Goal: Contribute content: Contribute content

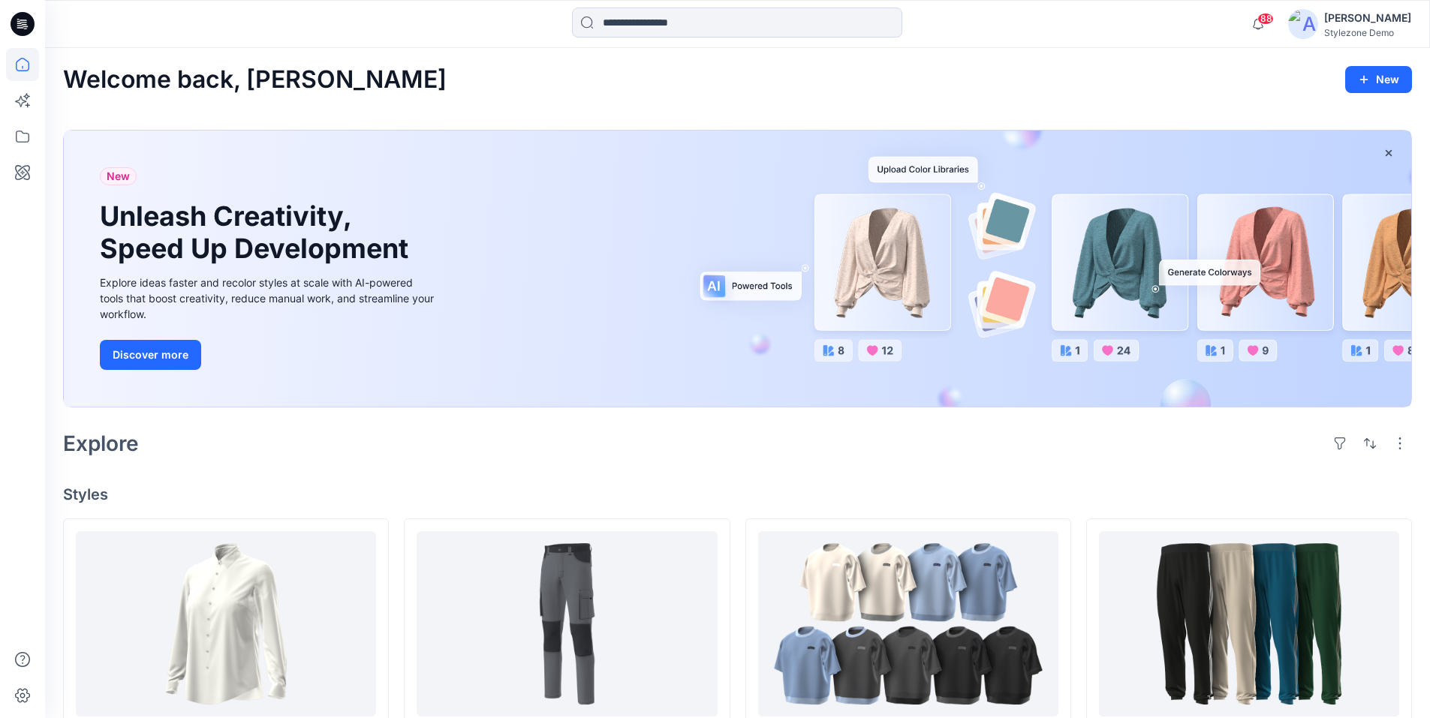
scroll to position [150, 0]
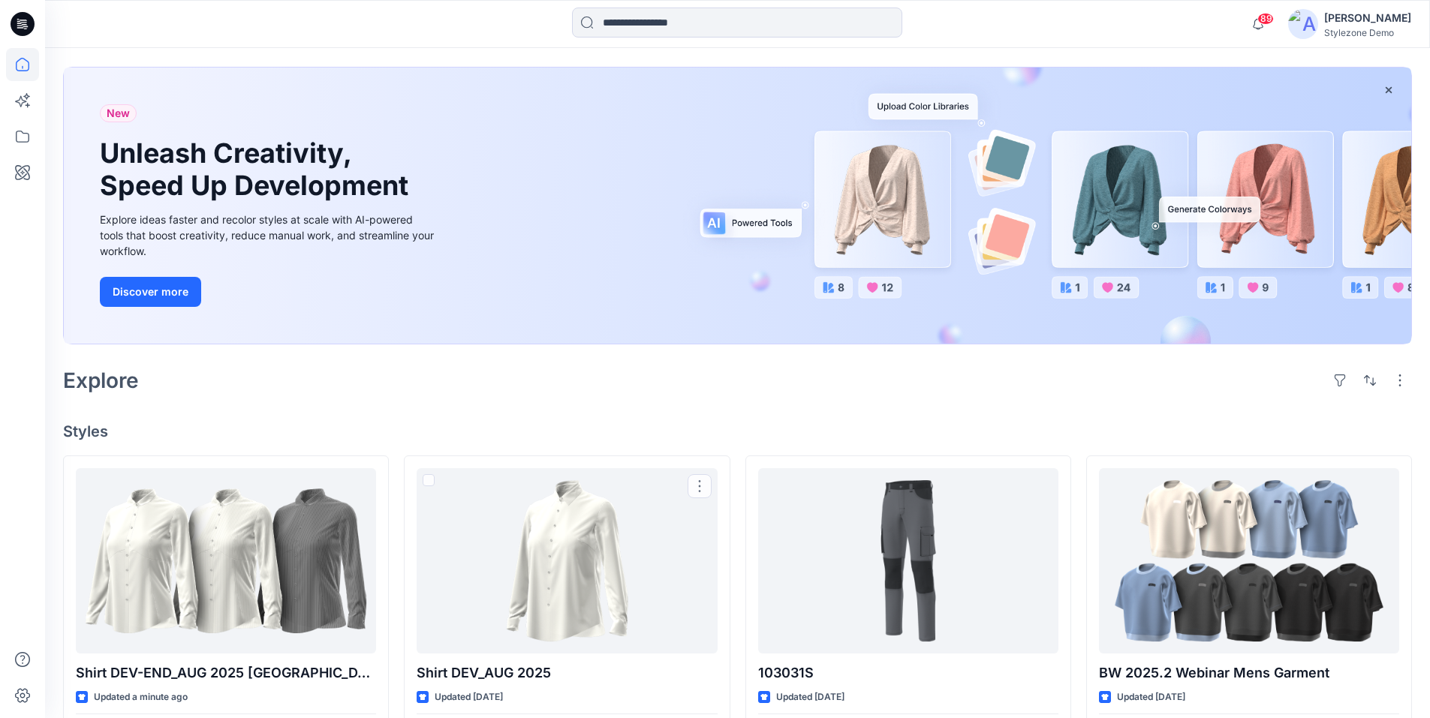
scroll to position [150, 0]
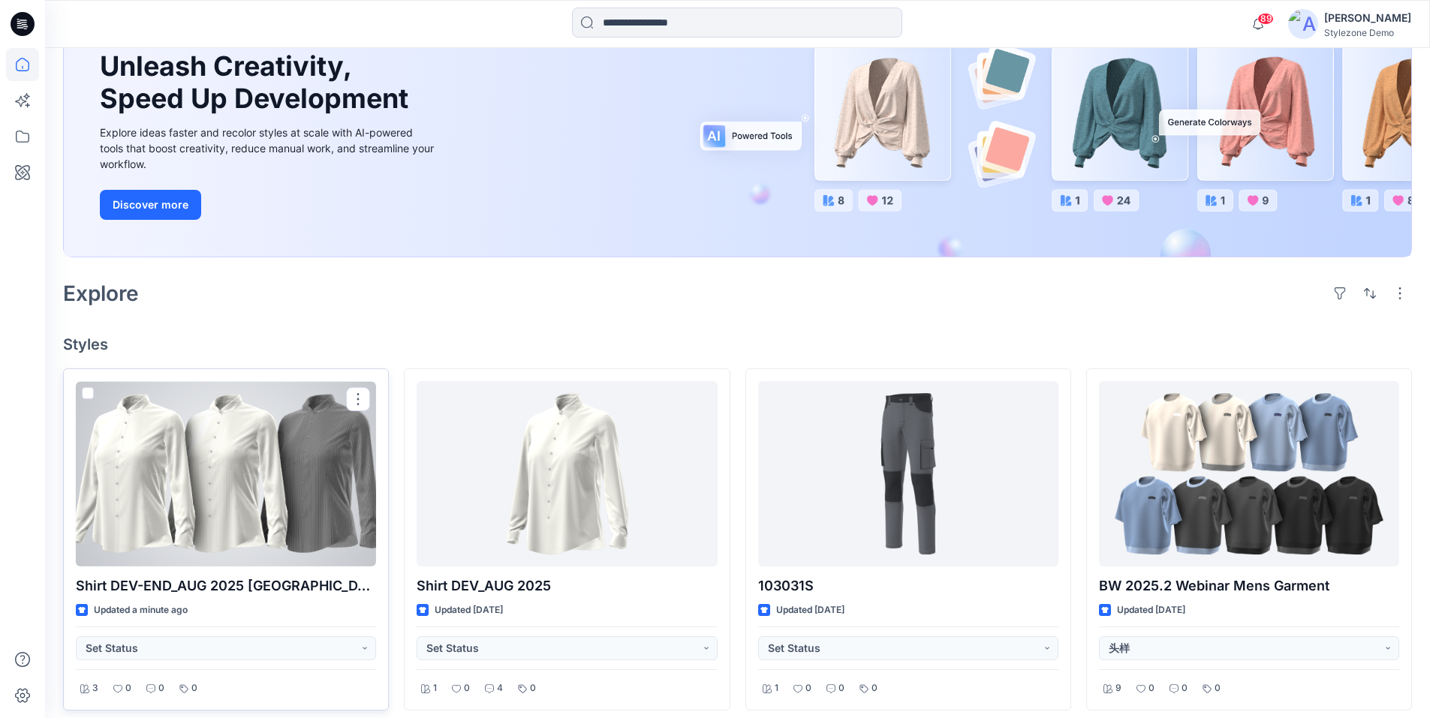
click at [89, 393] on span at bounding box center [88, 393] width 12 height 12
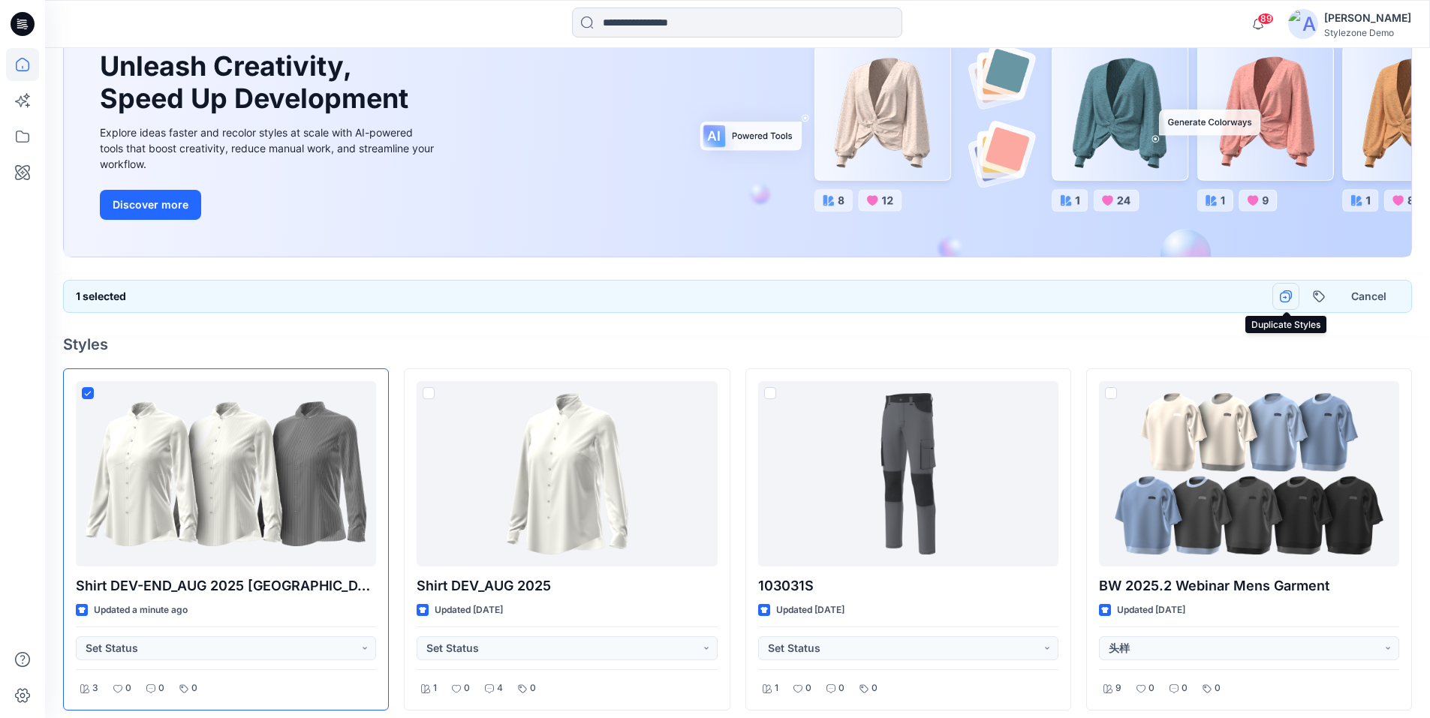
click at [1286, 299] on icon "button" at bounding box center [1286, 297] width 12 height 12
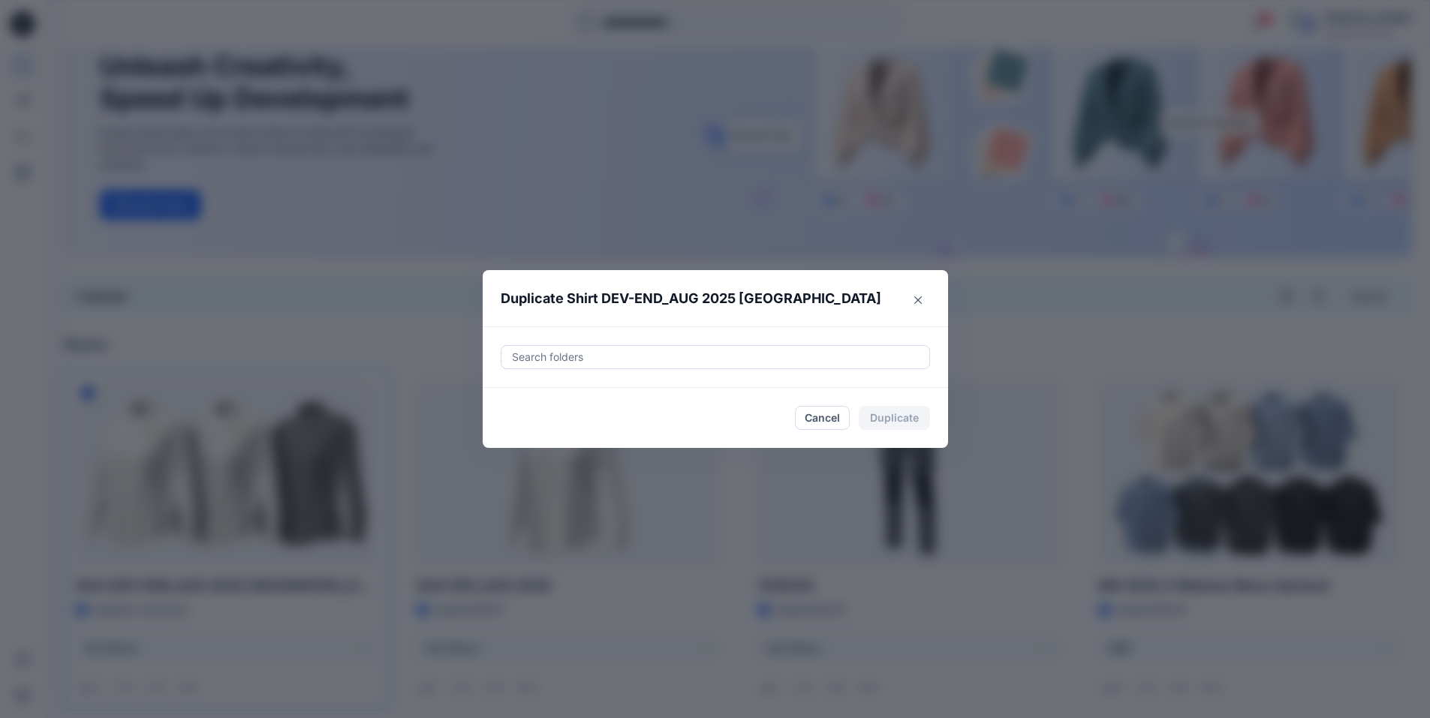
click at [616, 364] on div at bounding box center [716, 357] width 410 height 18
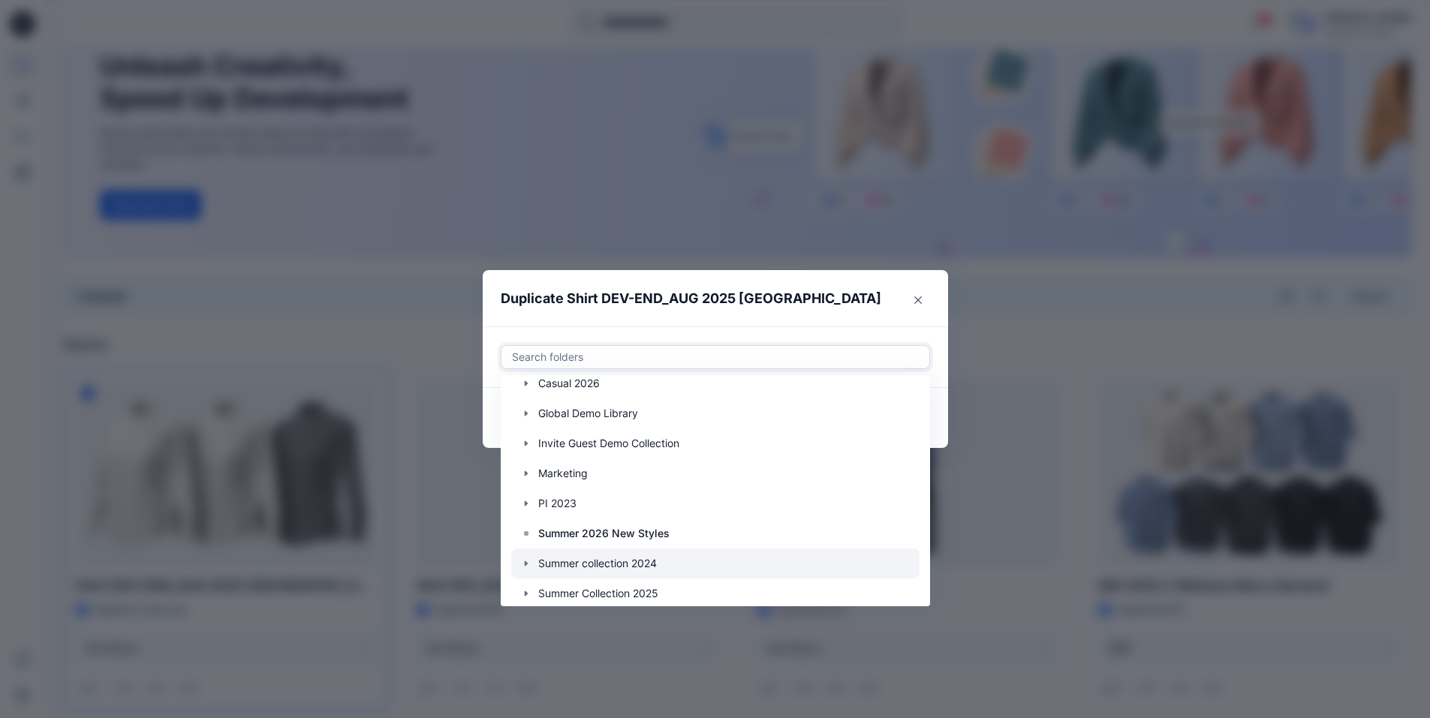
scroll to position [90, 0]
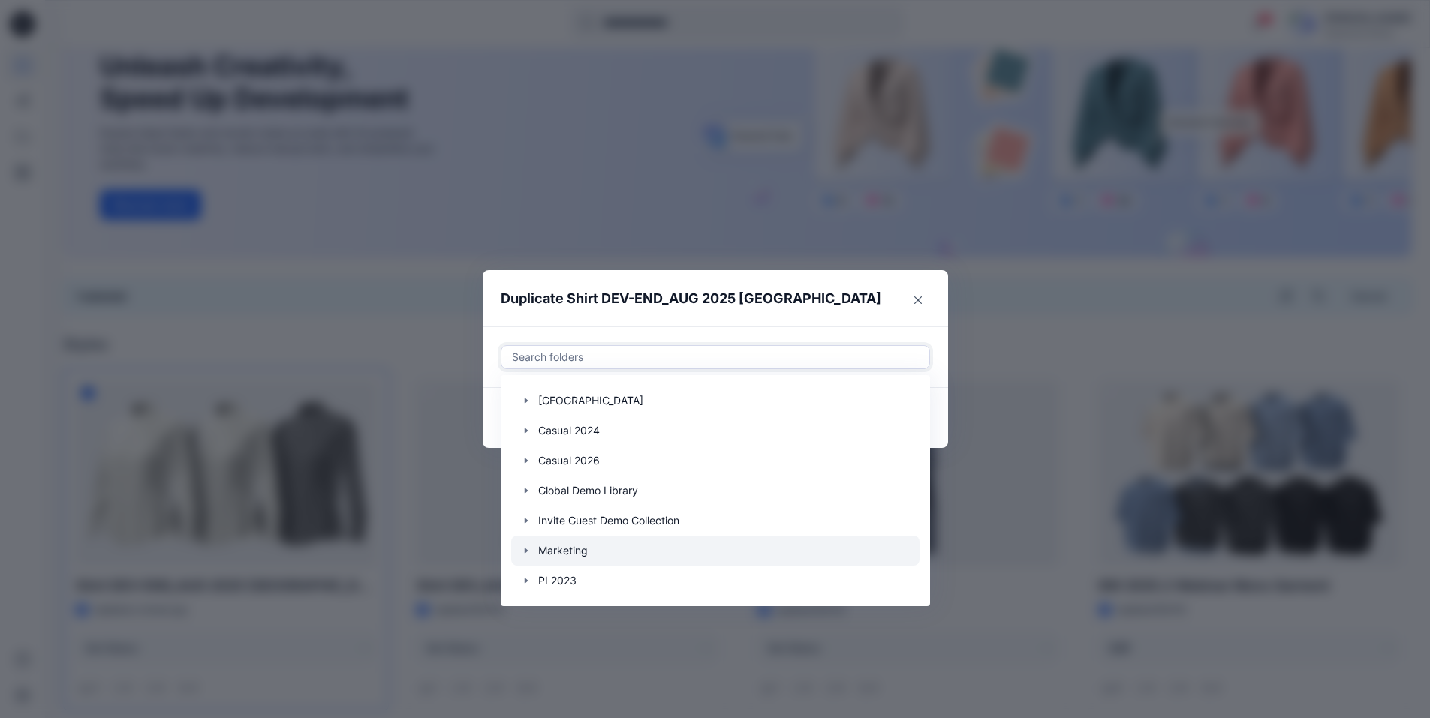
click at [571, 554] on div at bounding box center [715, 551] width 408 height 30
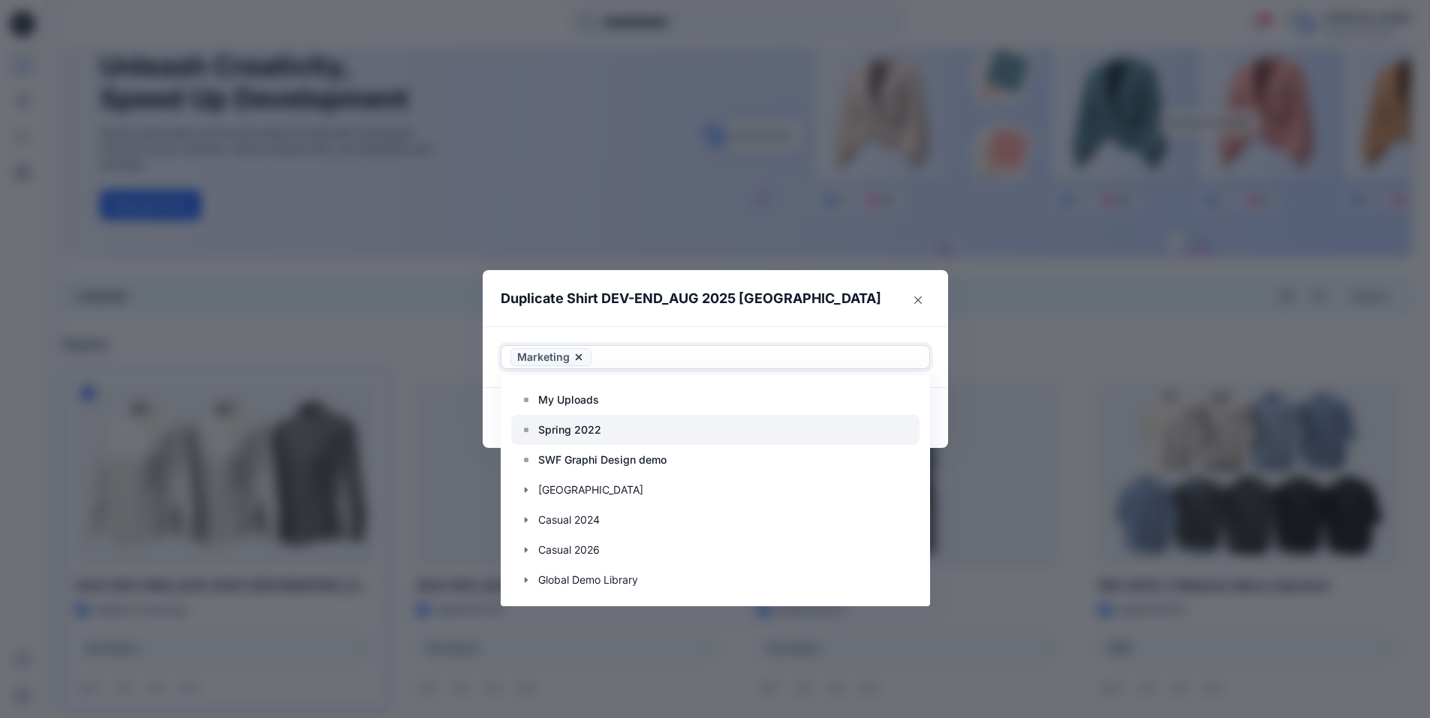
scroll to position [0, 0]
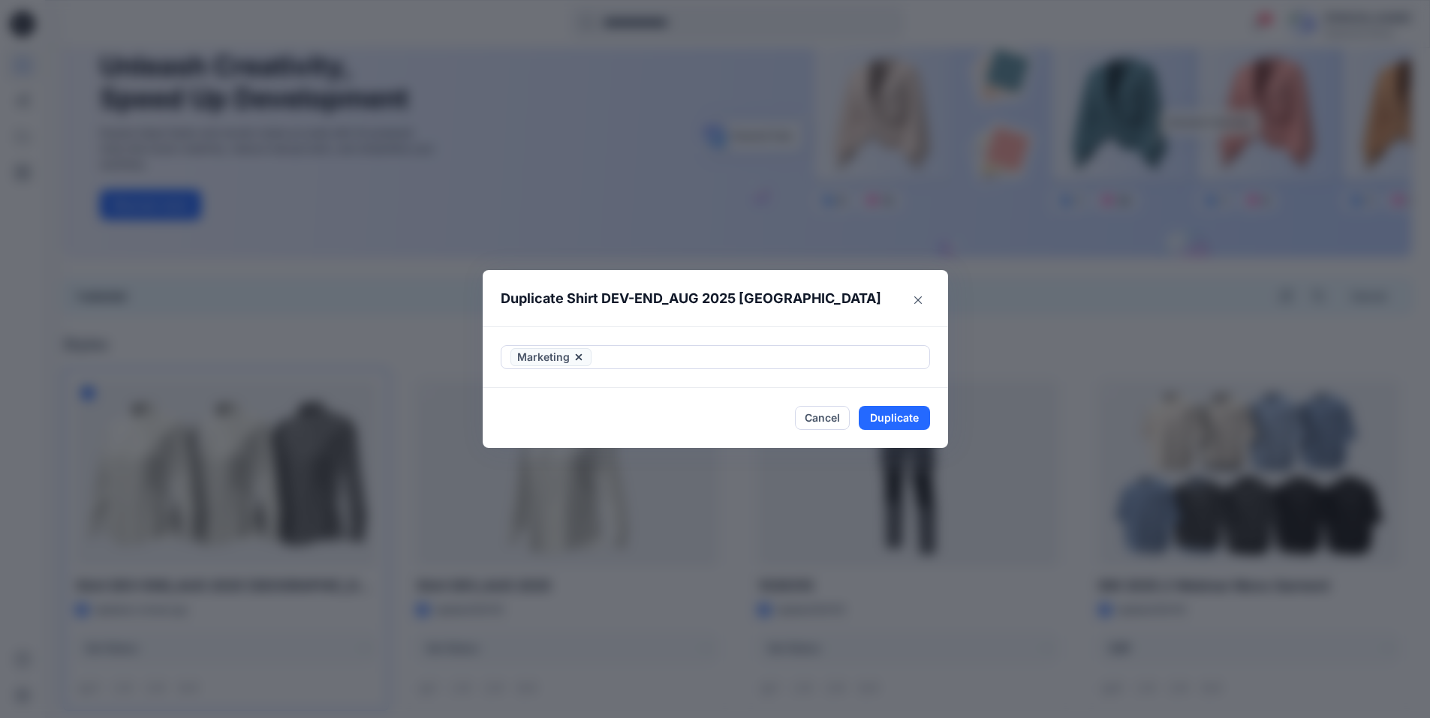
click at [829, 285] on header "Duplicate Shirt DEV-END_AUG 2025 Segev" at bounding box center [700, 298] width 435 height 57
click at [892, 422] on button "Duplicate" at bounding box center [894, 418] width 71 height 24
click at [909, 423] on button "Close" at bounding box center [905, 419] width 49 height 24
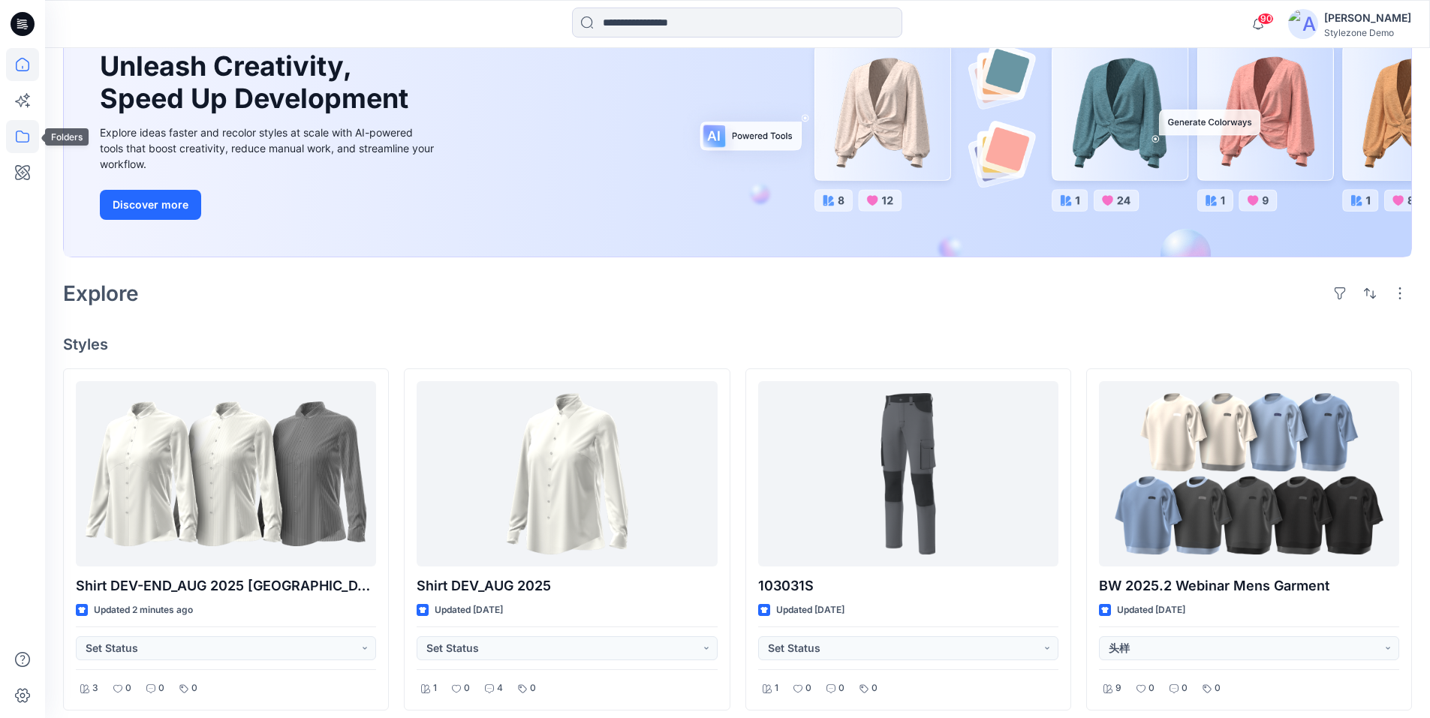
click at [13, 134] on icon at bounding box center [22, 136] width 33 height 33
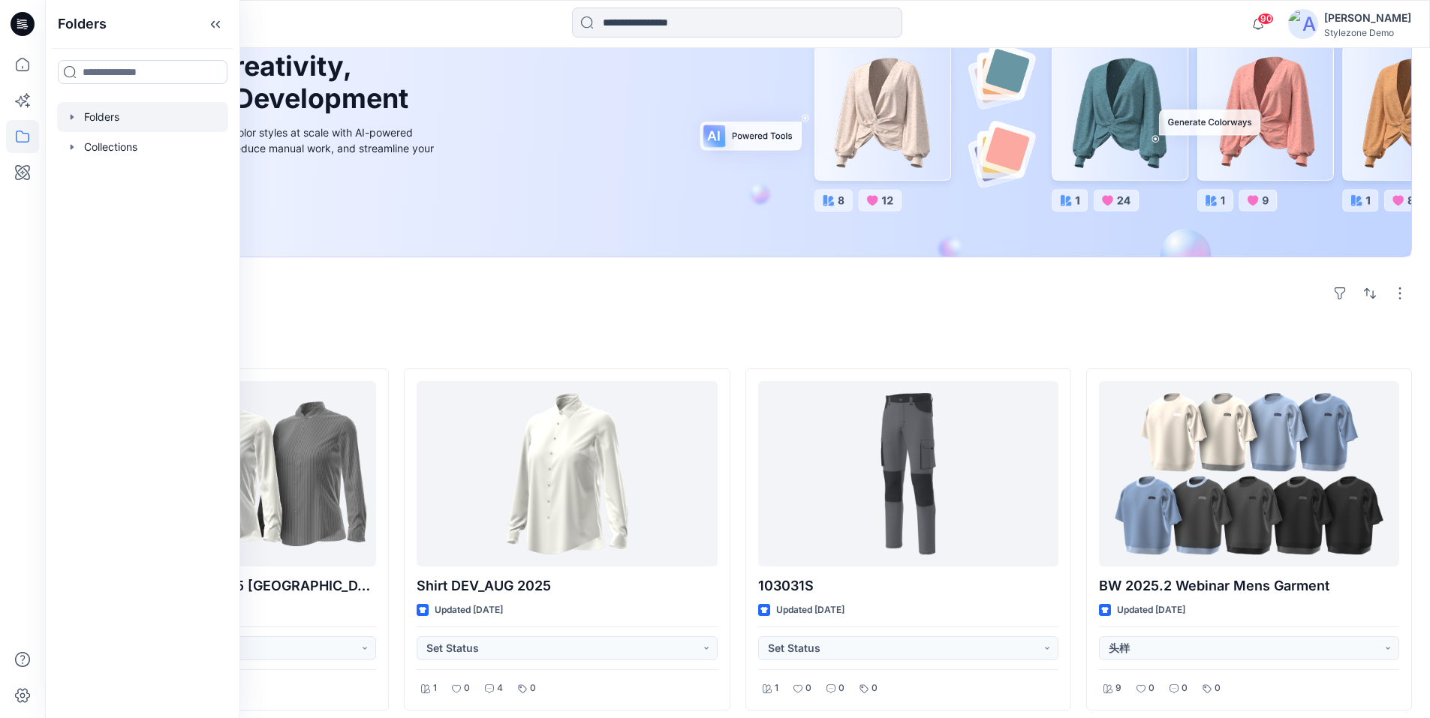
click at [98, 124] on div at bounding box center [142, 117] width 171 height 30
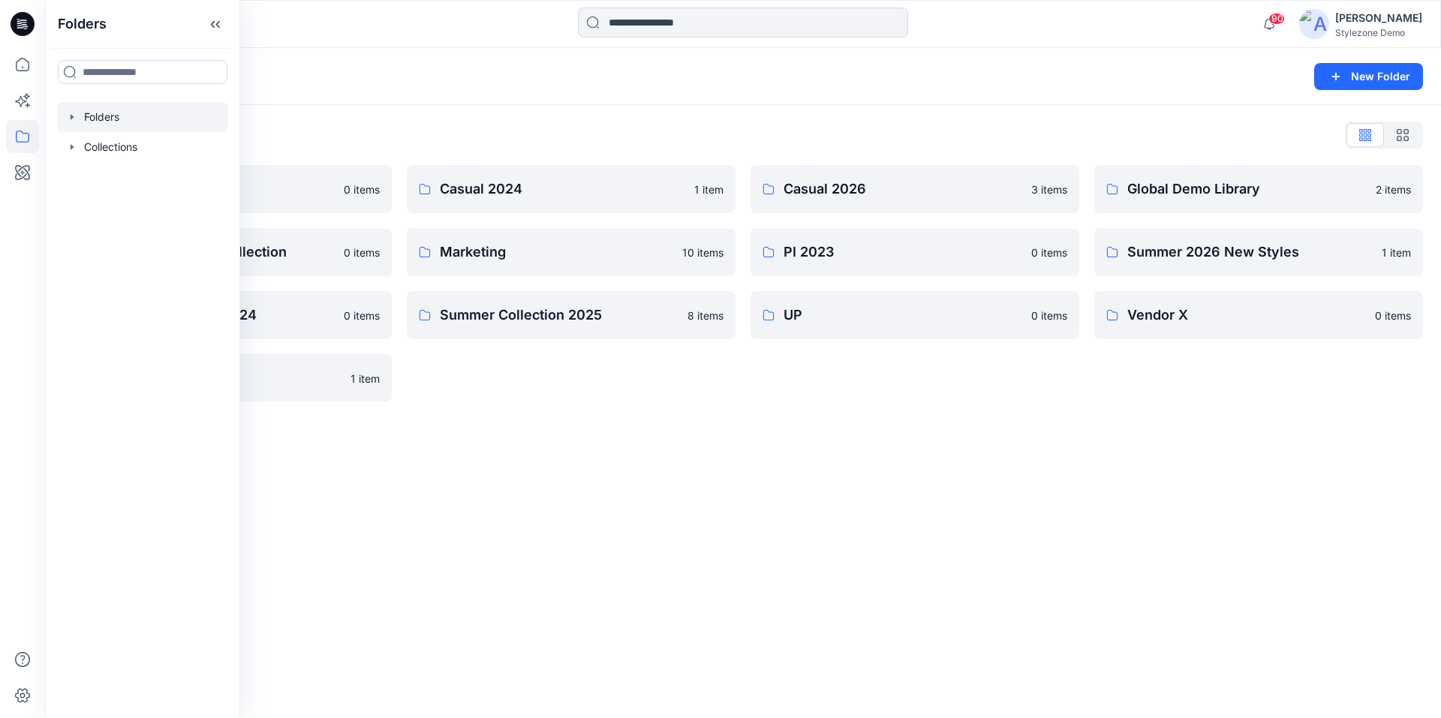
drag, startPoint x: 863, startPoint y: 505, endPoint x: 781, endPoint y: 442, distance: 103.9
click at [857, 501] on div "Folders New Folder Folders List Blocks Library 0 items Invite Guest Demo Collec…" at bounding box center [743, 383] width 1396 height 670
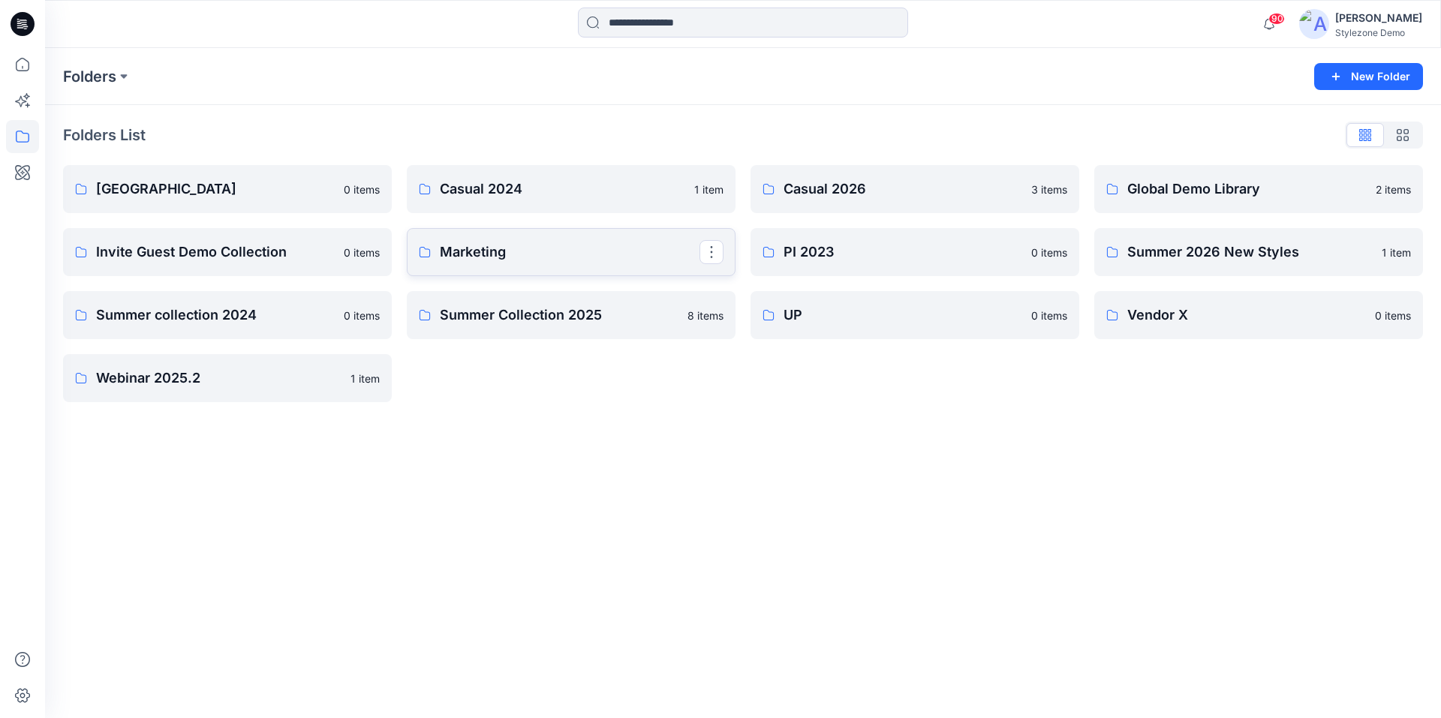
click at [435, 236] on link "Marketing" at bounding box center [571, 252] width 329 height 48
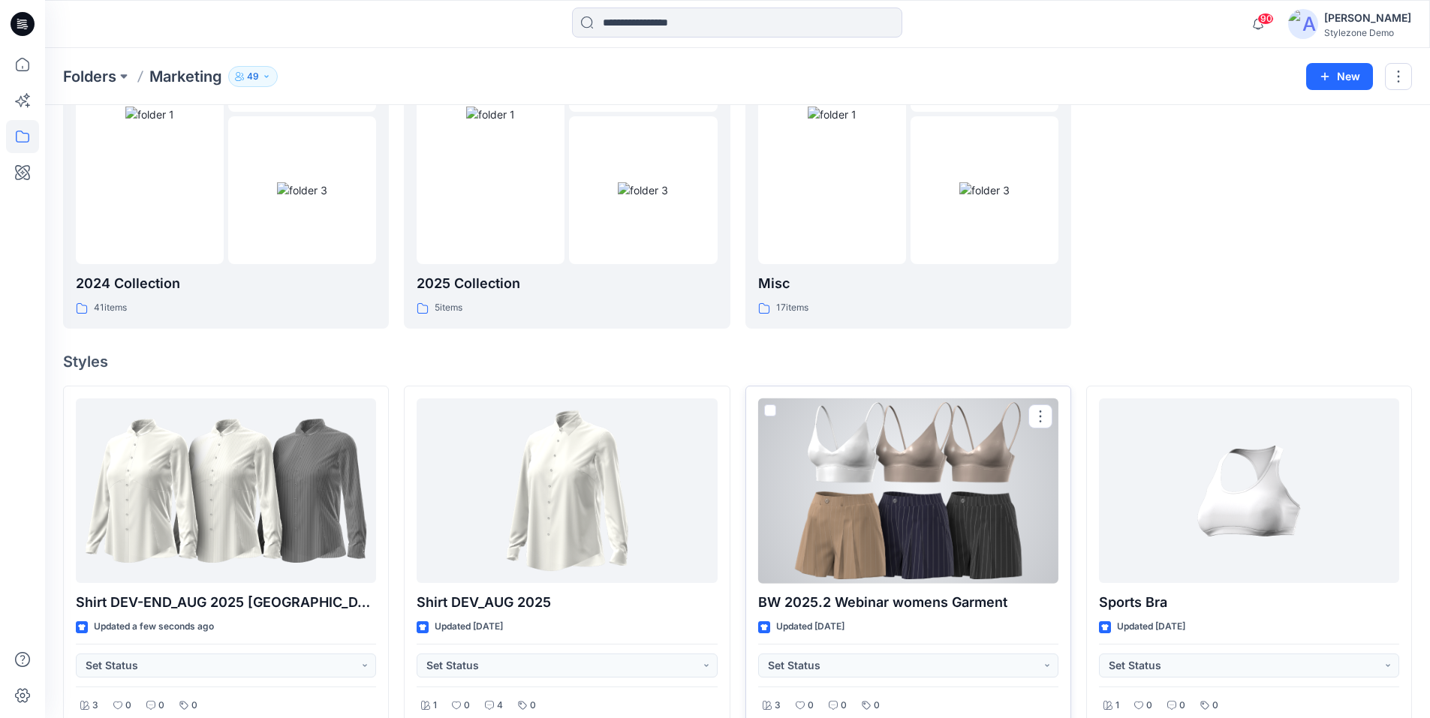
scroll to position [225, 0]
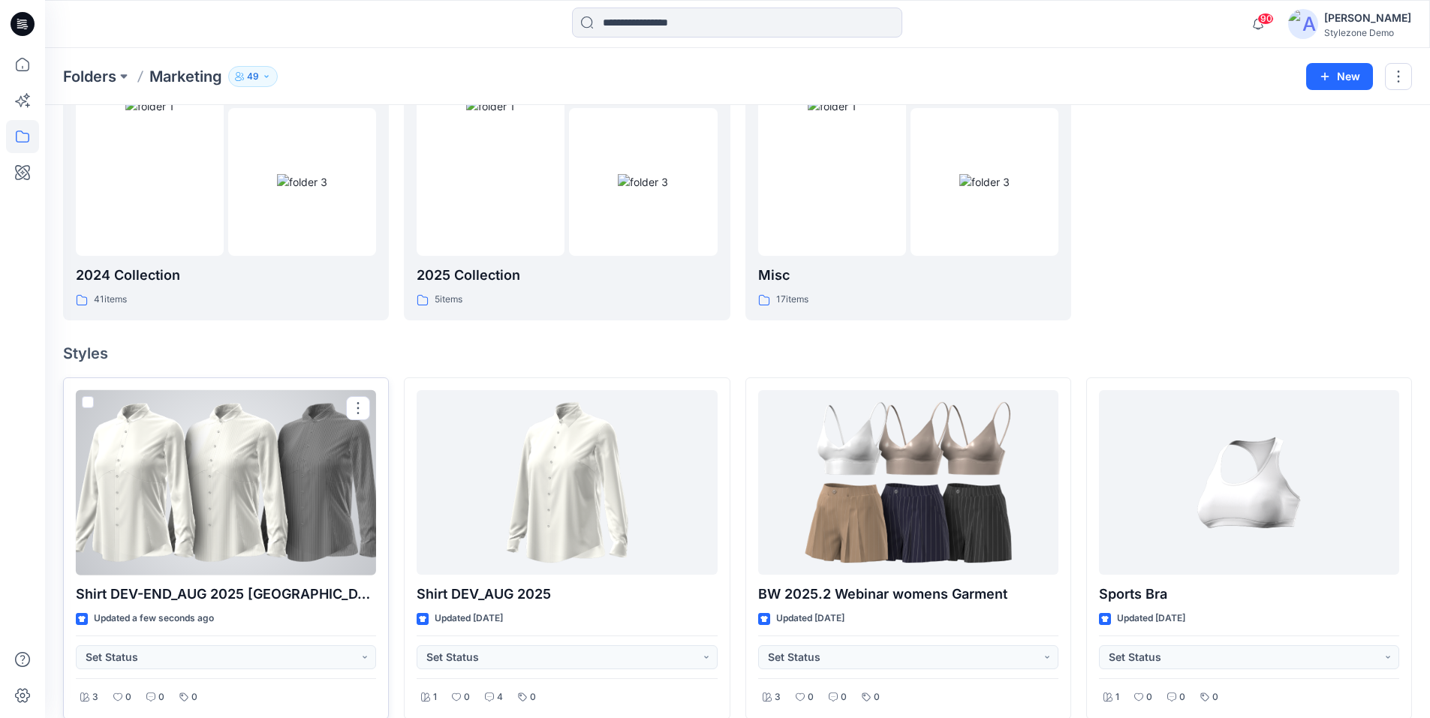
click at [91, 402] on span at bounding box center [88, 402] width 12 height 12
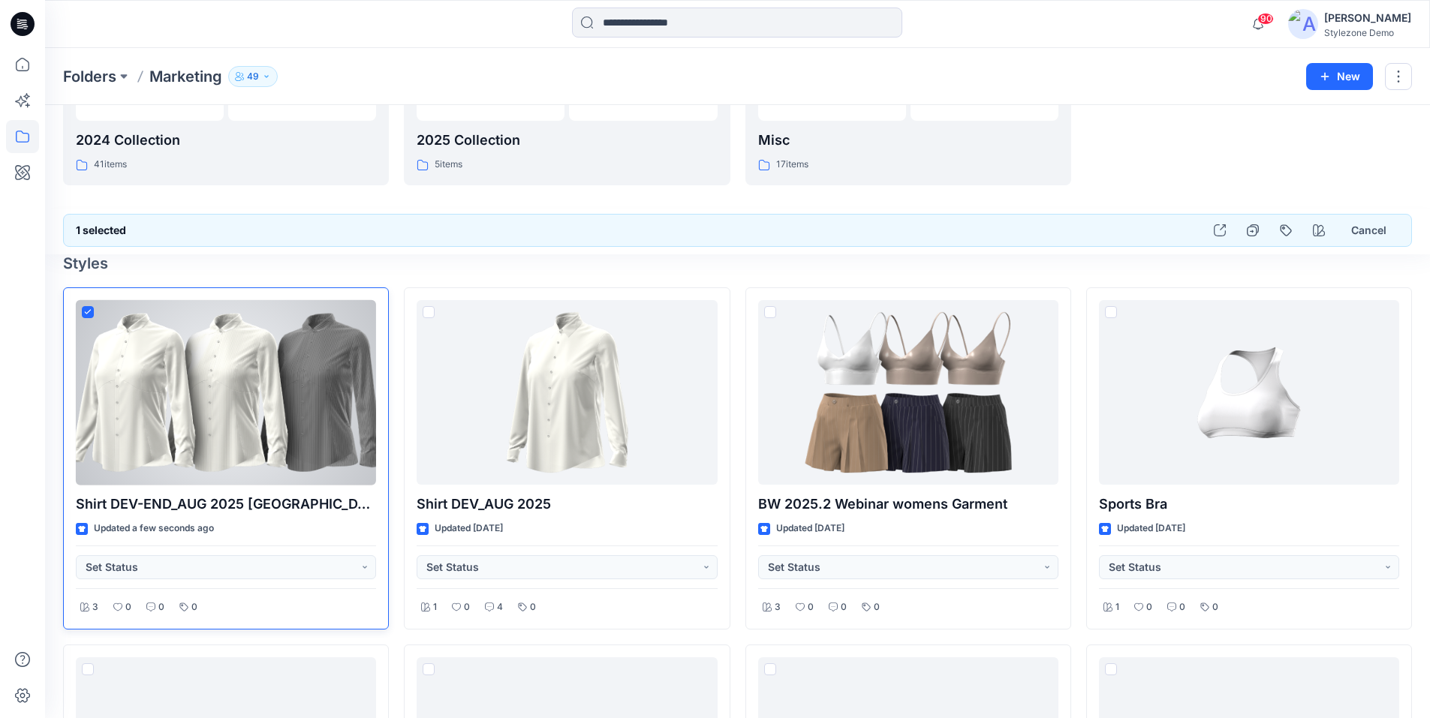
scroll to position [330, 0]
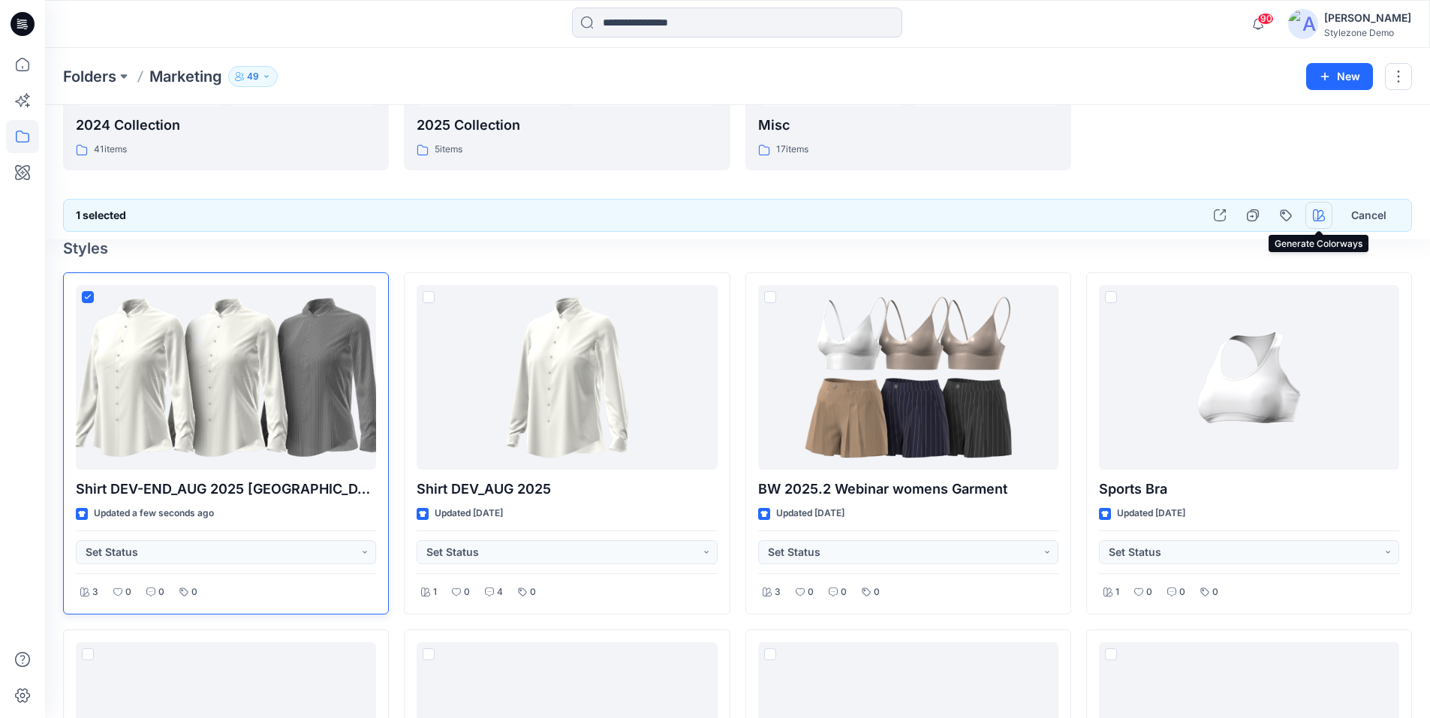
click at [1321, 219] on icon "button" at bounding box center [1319, 215] width 12 height 12
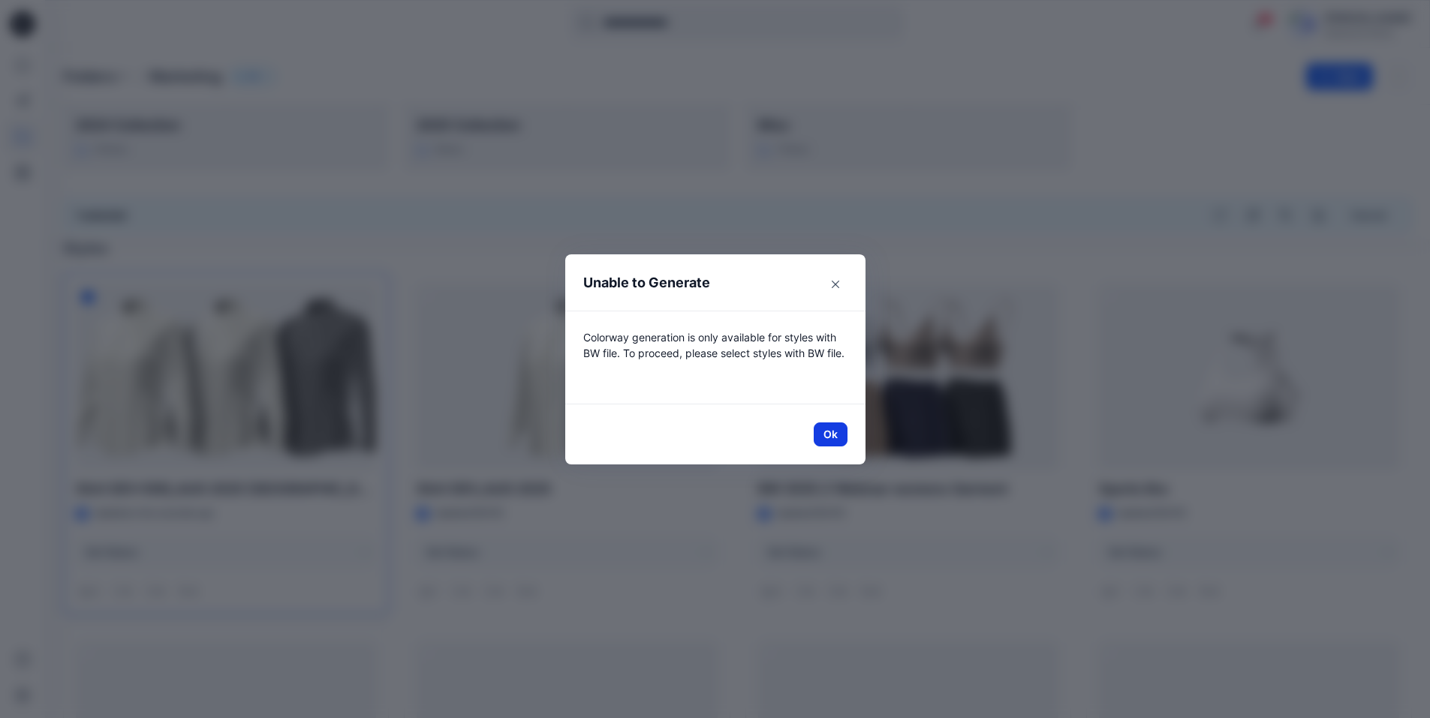
click at [829, 438] on button "Ok" at bounding box center [831, 435] width 34 height 24
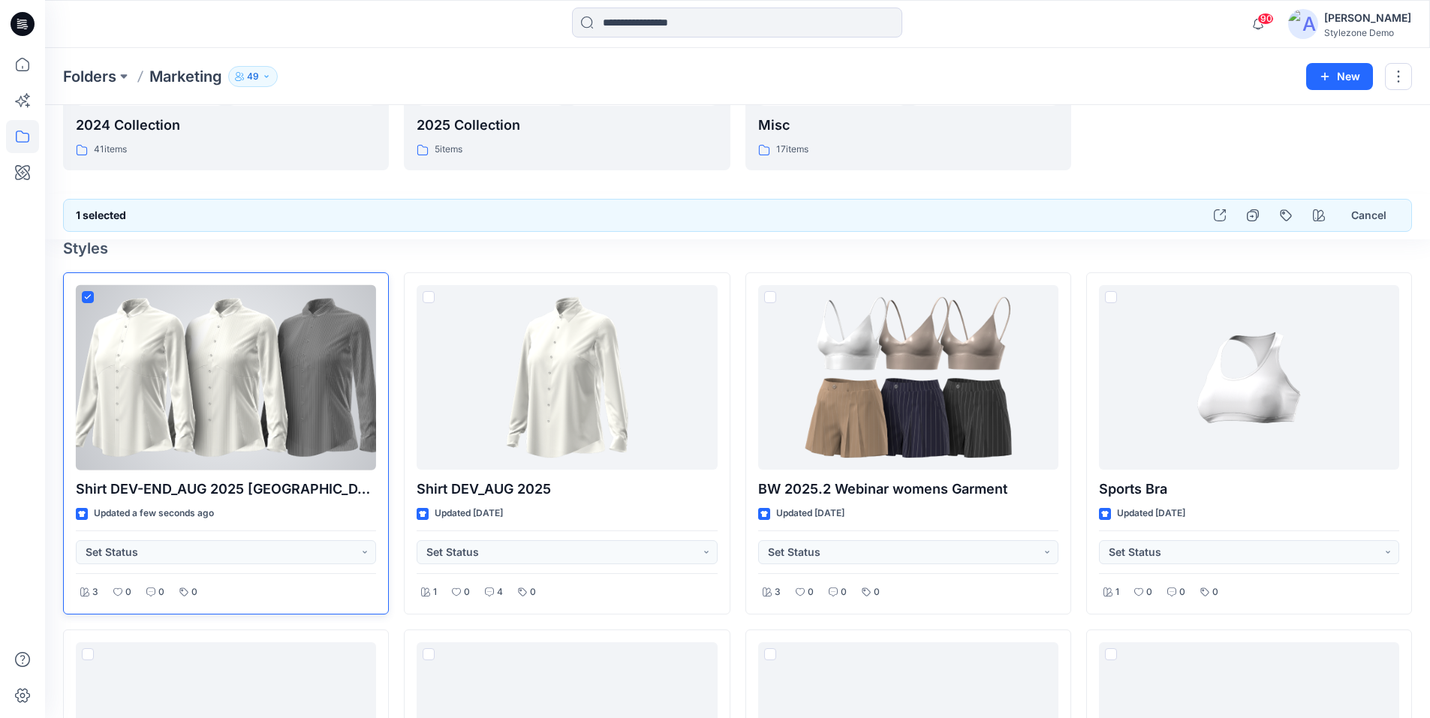
click at [89, 298] on icon at bounding box center [87, 296] width 7 height 5
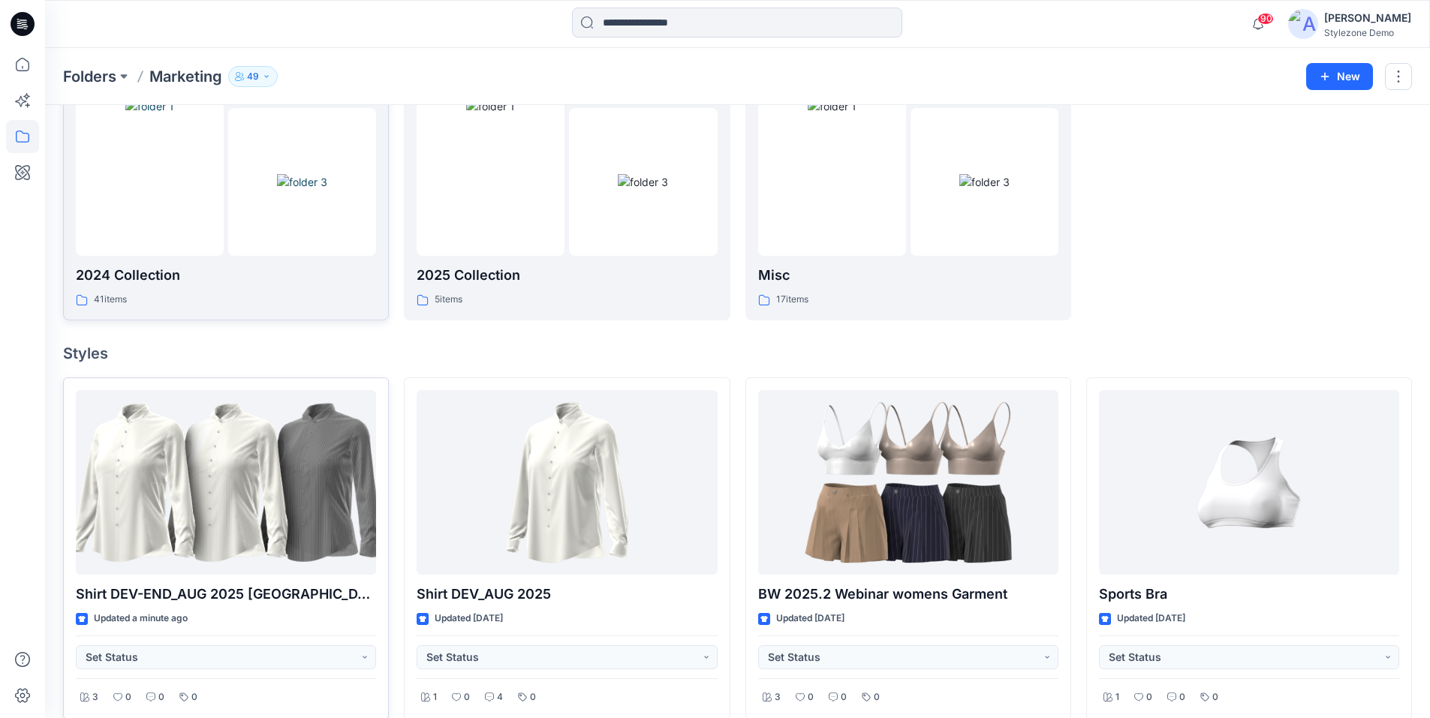
scroll to position [300, 0]
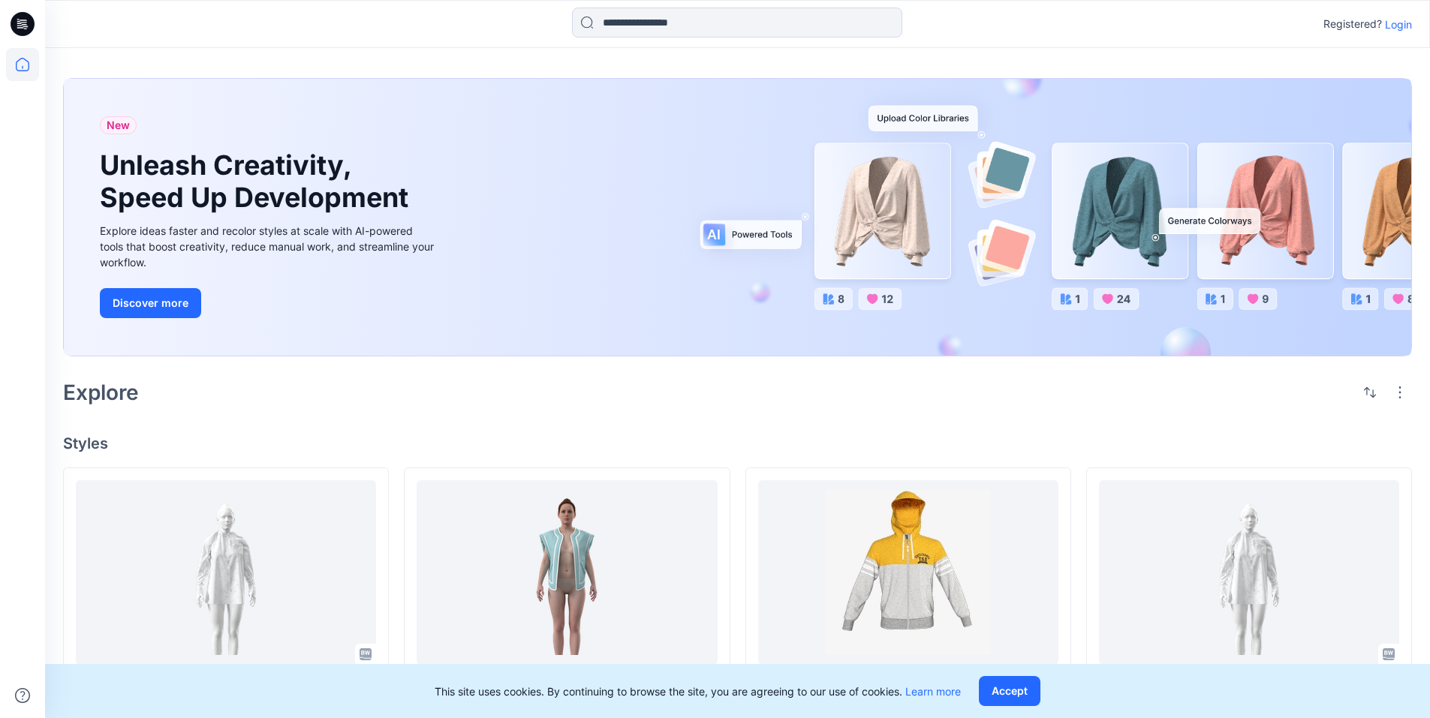
click at [1396, 23] on p "Login" at bounding box center [1398, 25] width 27 height 16
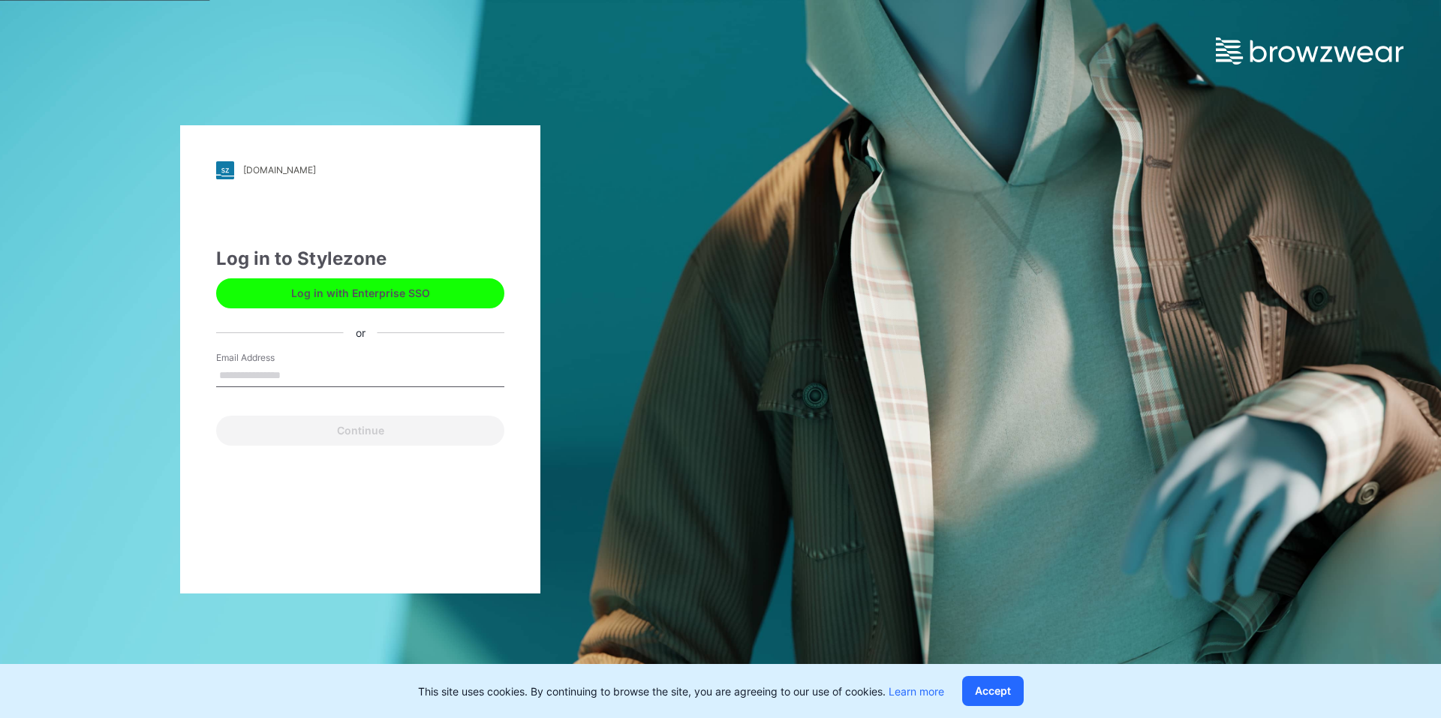
click at [248, 370] on input "Email Address" at bounding box center [360, 376] width 288 height 23
type input "**********"
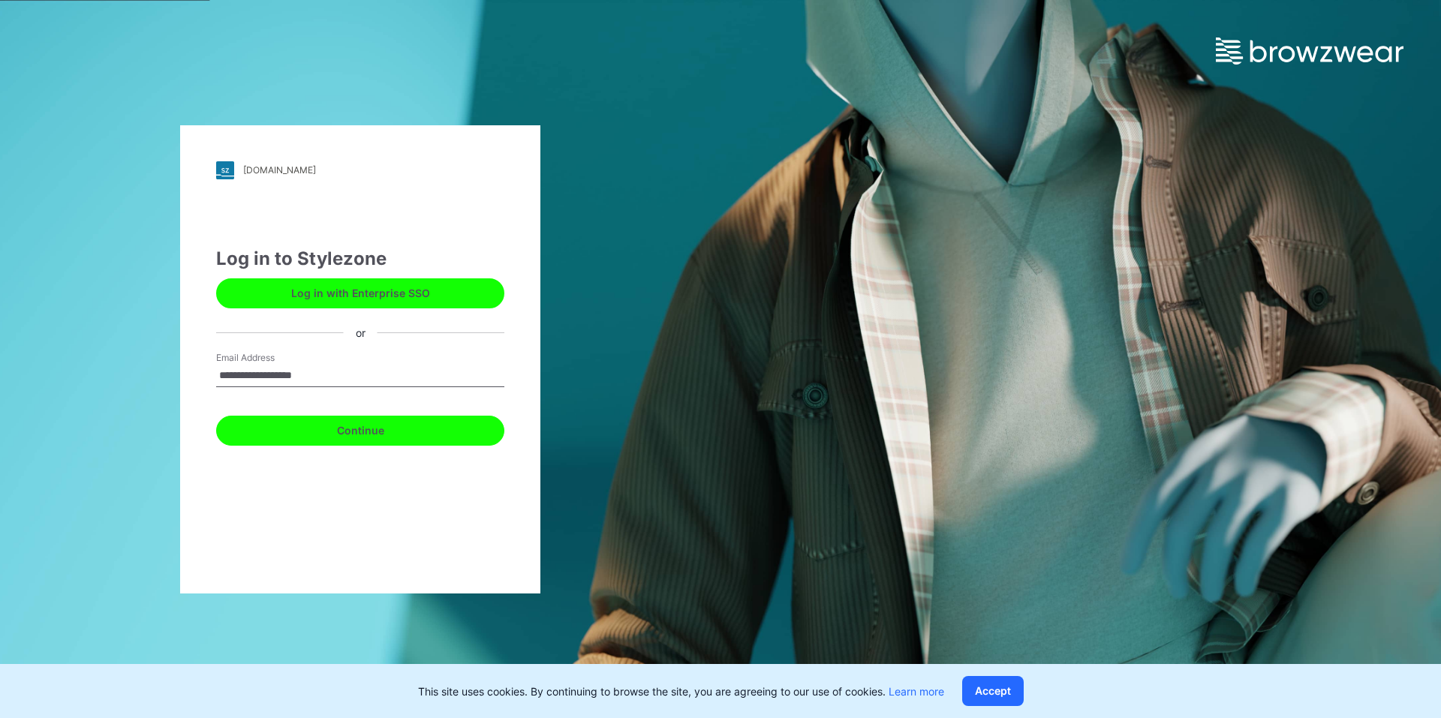
click at [351, 440] on button "Continue" at bounding box center [360, 431] width 288 height 30
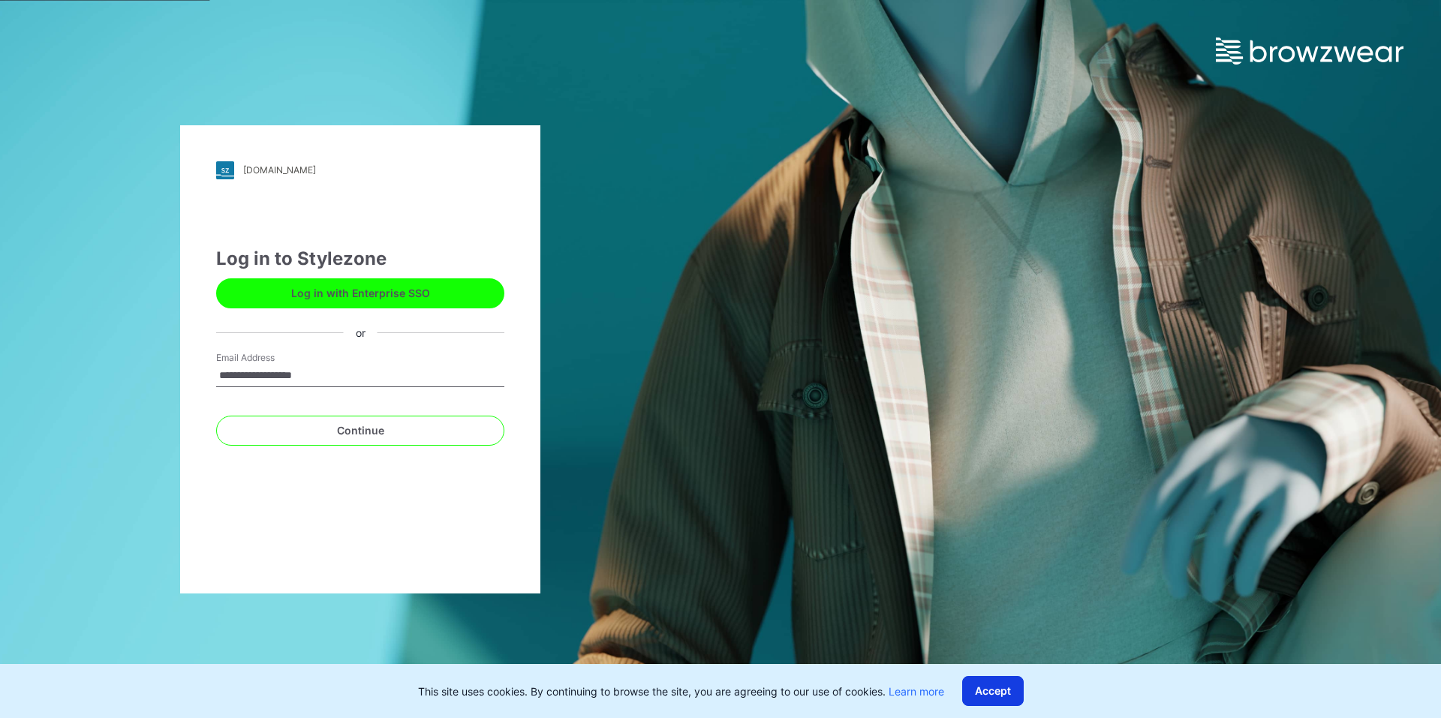
click at [1013, 693] on button "Accept" at bounding box center [993, 691] width 62 height 30
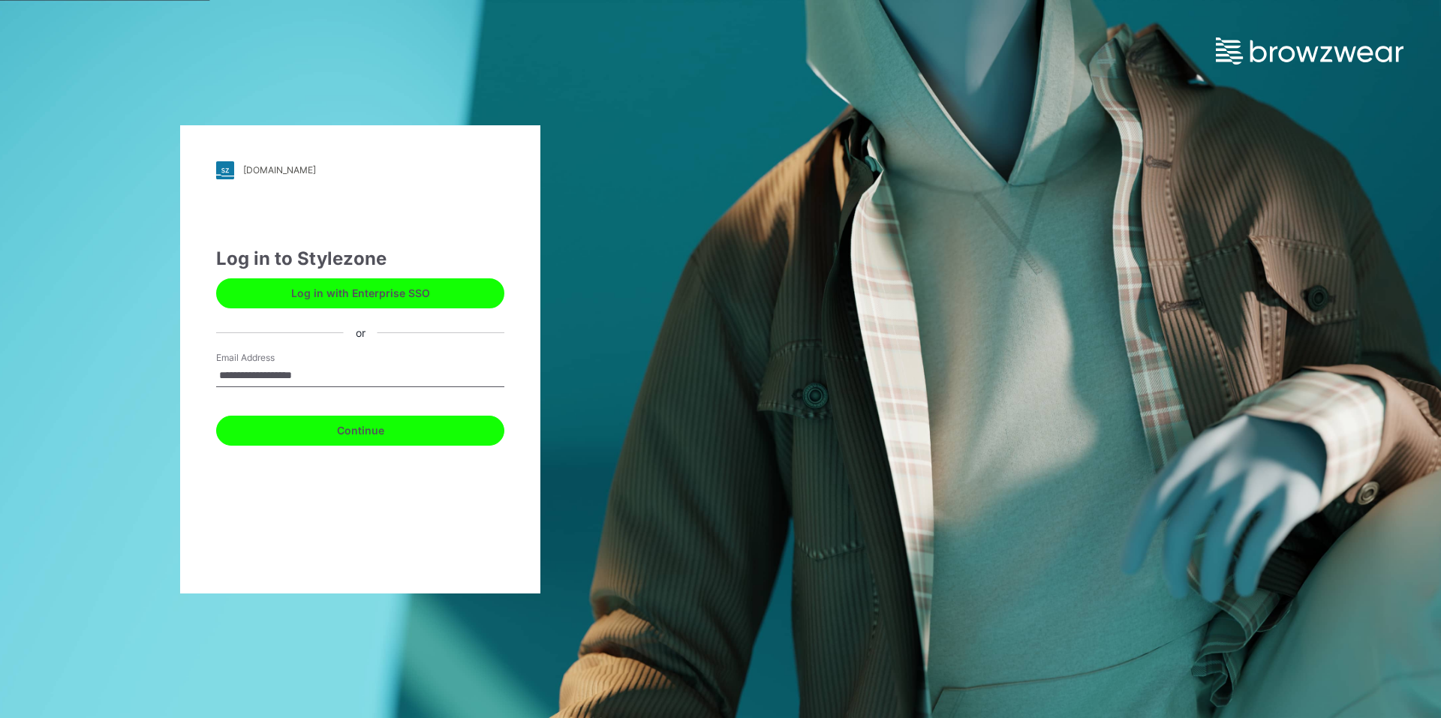
click at [299, 441] on button "Continue" at bounding box center [360, 431] width 288 height 30
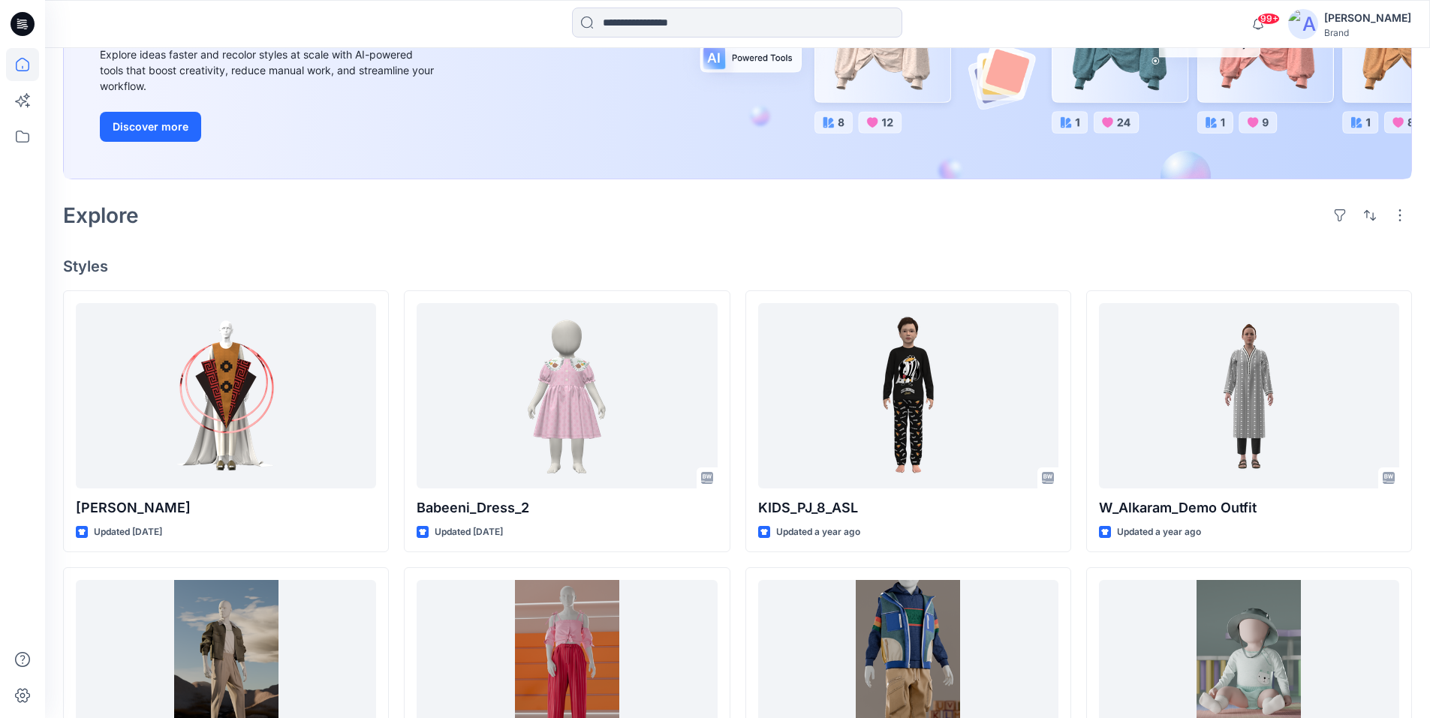
scroll to position [375, 0]
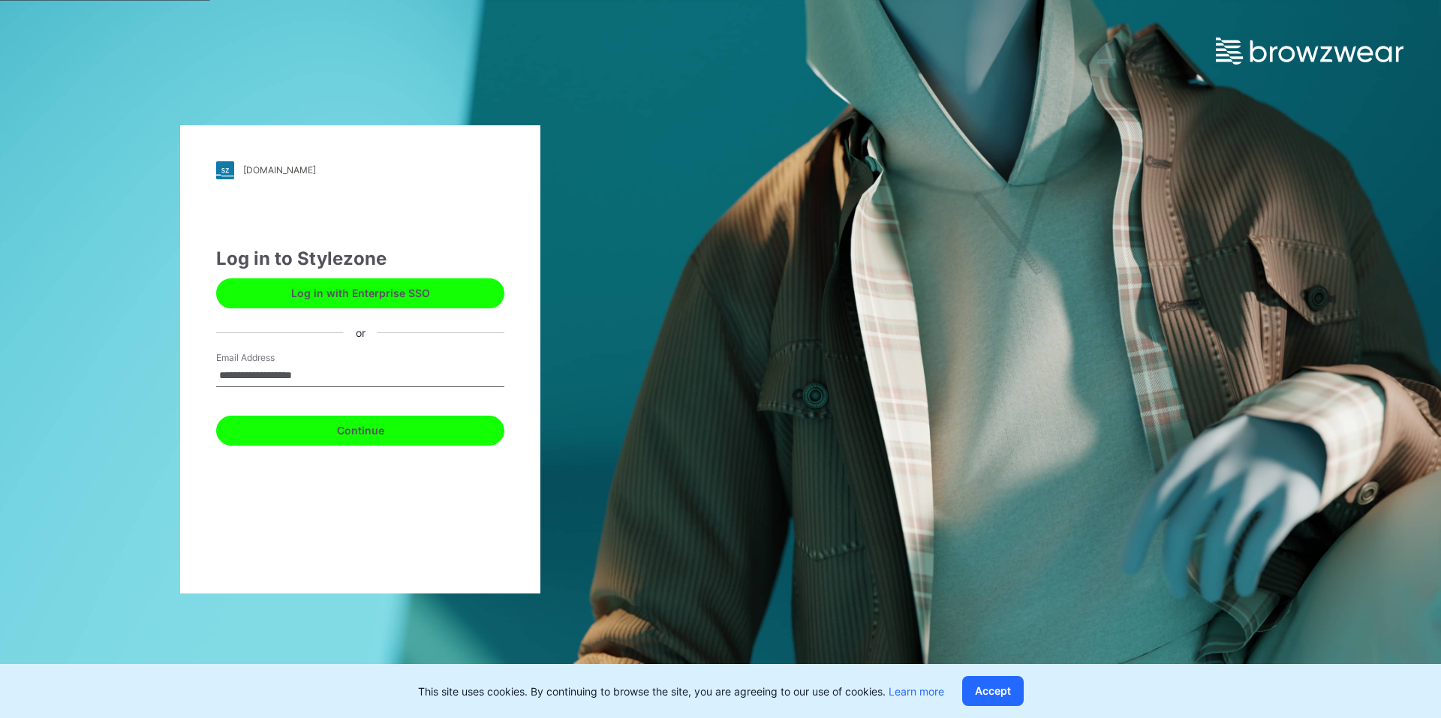
click at [338, 432] on button "Continue" at bounding box center [360, 431] width 288 height 30
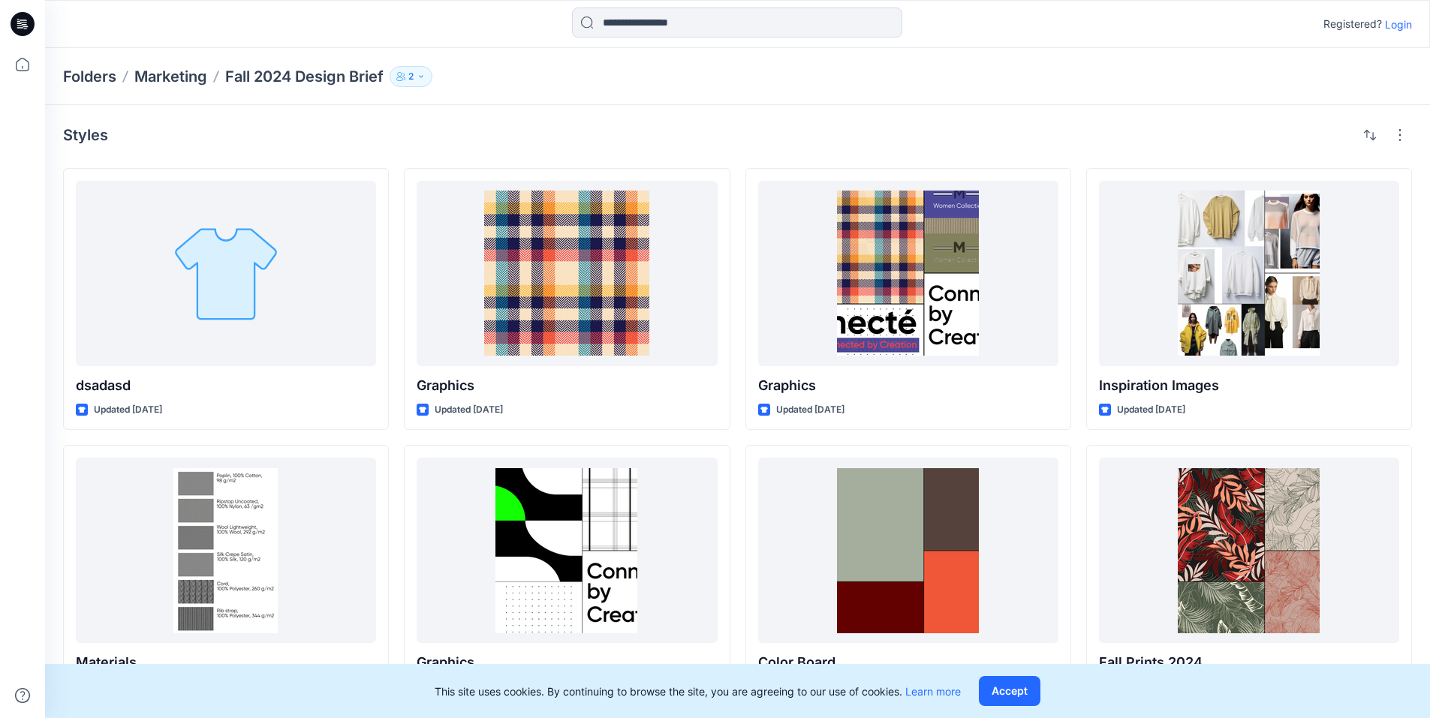
click at [1396, 29] on p "Login" at bounding box center [1398, 25] width 27 height 16
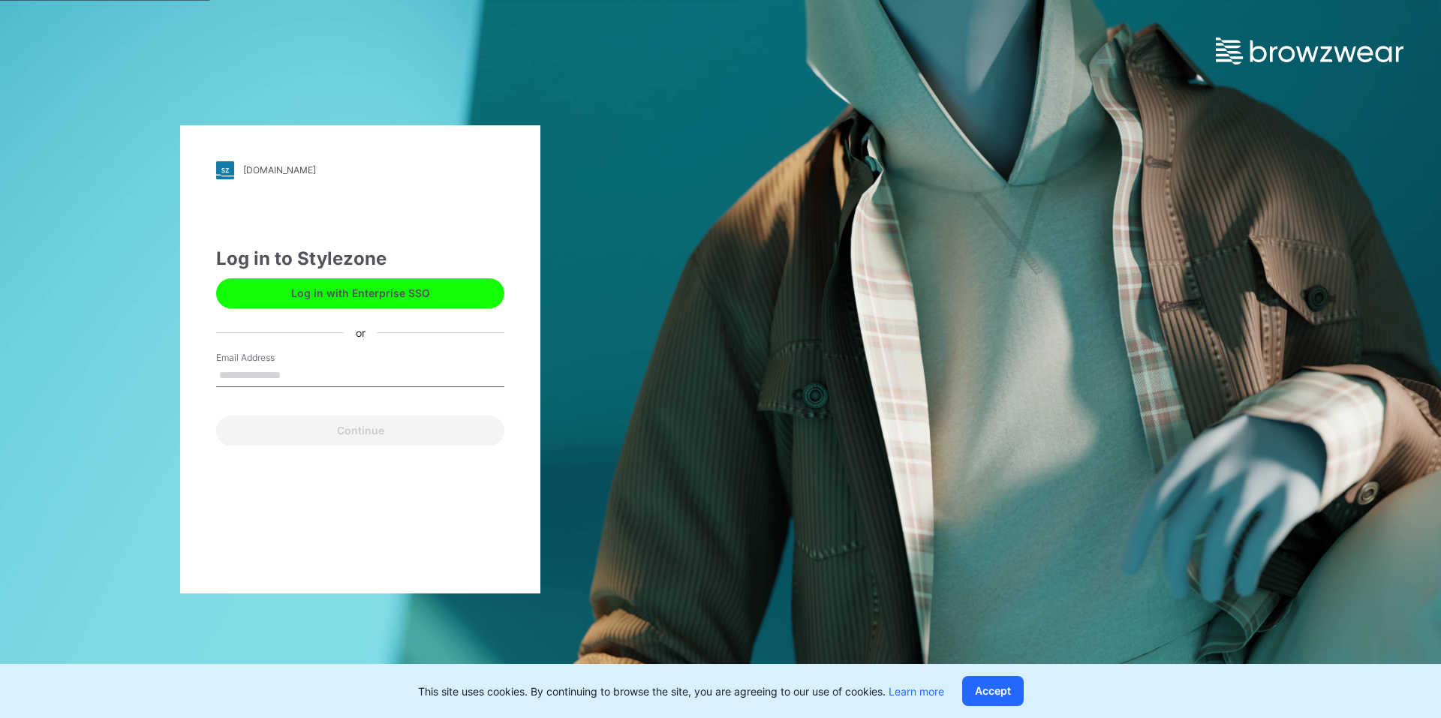
click at [309, 375] on input "Email Address" at bounding box center [360, 376] width 288 height 23
type input "**********"
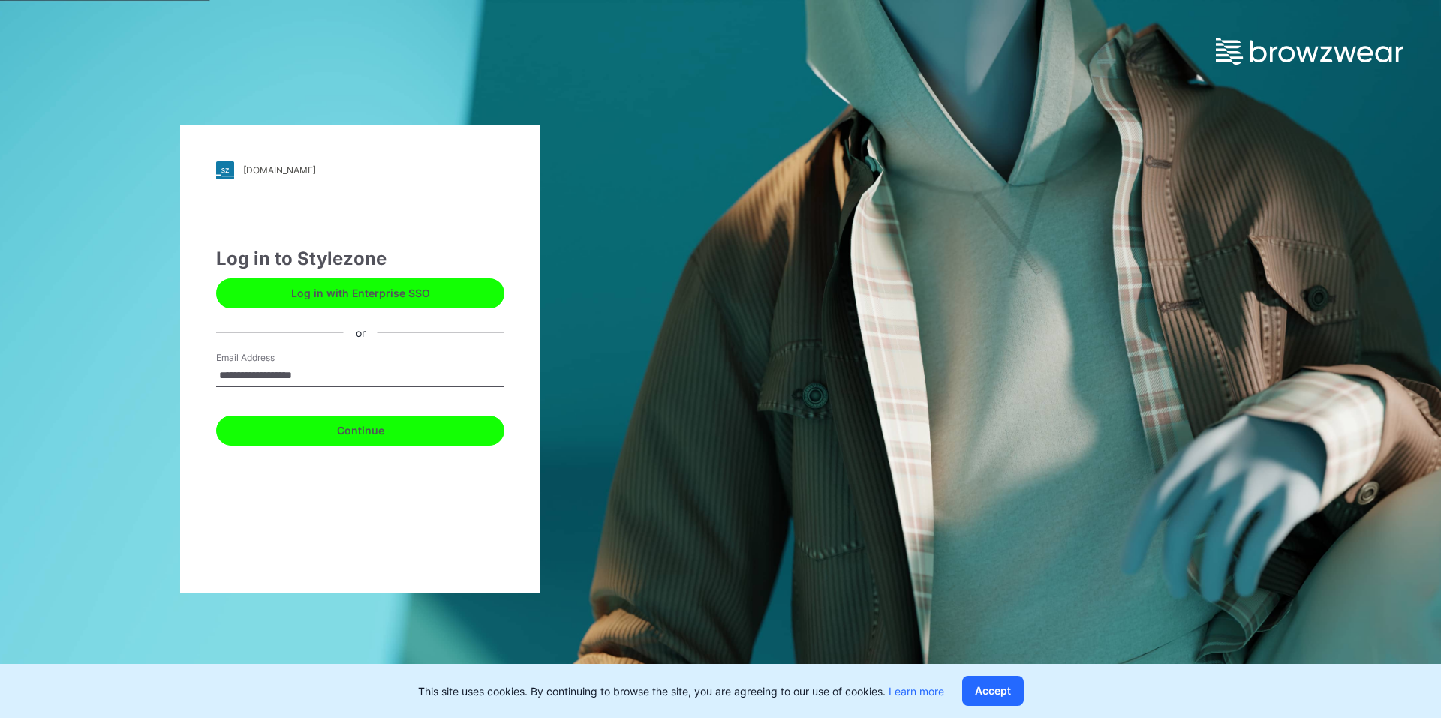
click at [363, 435] on button "Continue" at bounding box center [360, 431] width 288 height 30
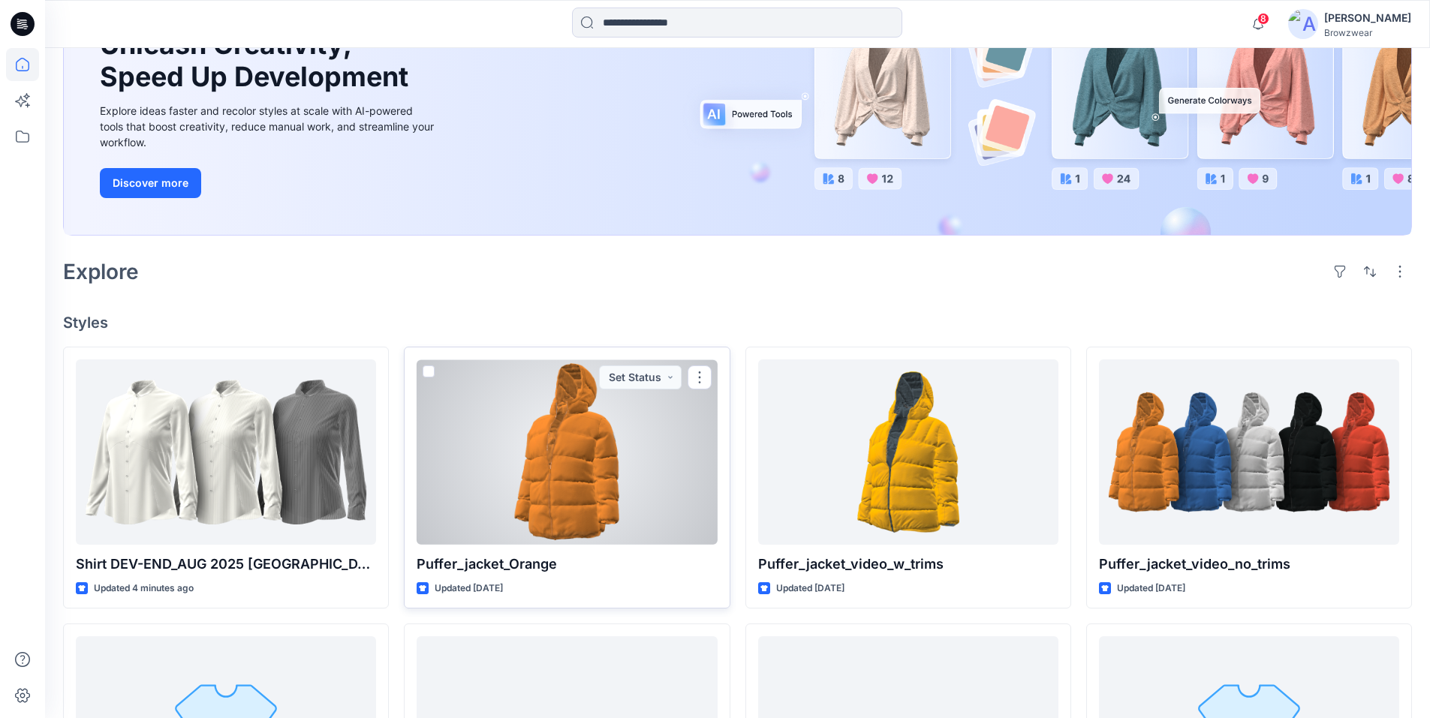
scroll to position [225, 0]
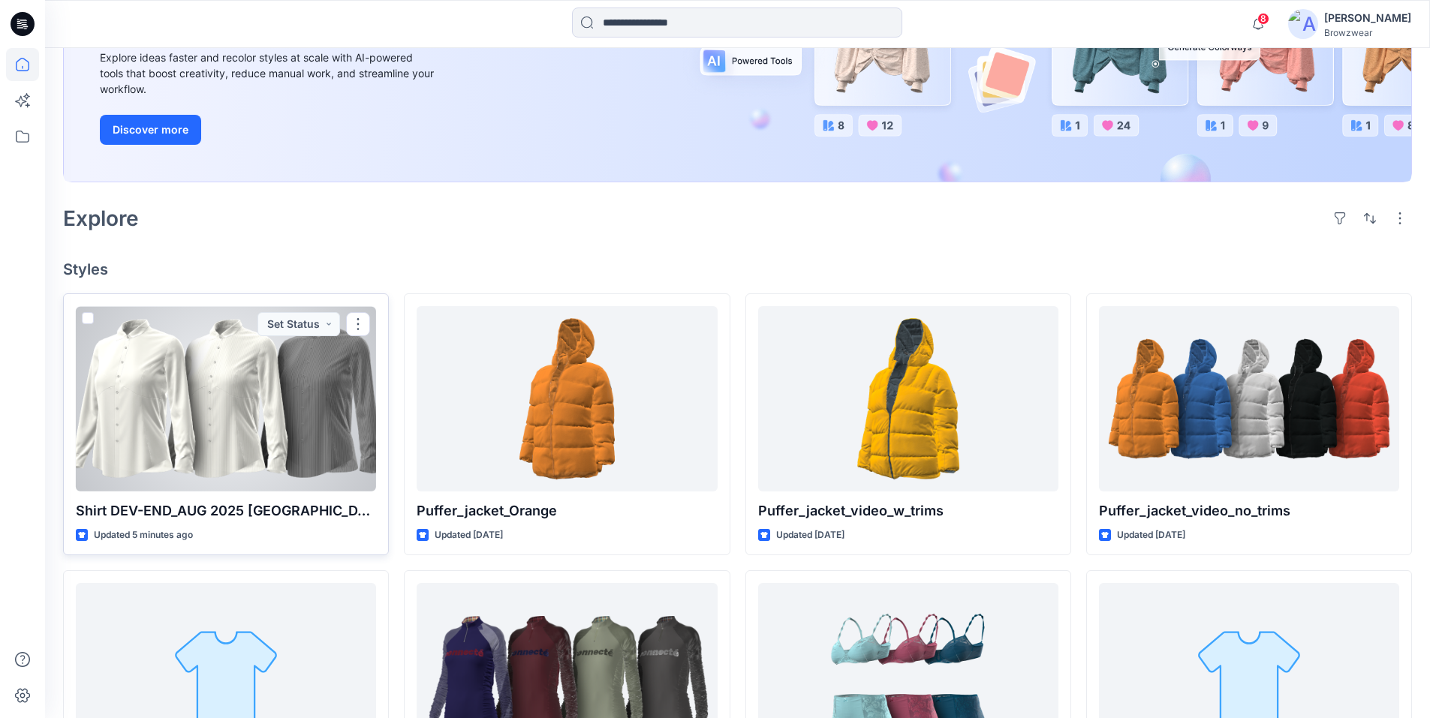
click at [87, 320] on span at bounding box center [88, 318] width 12 height 12
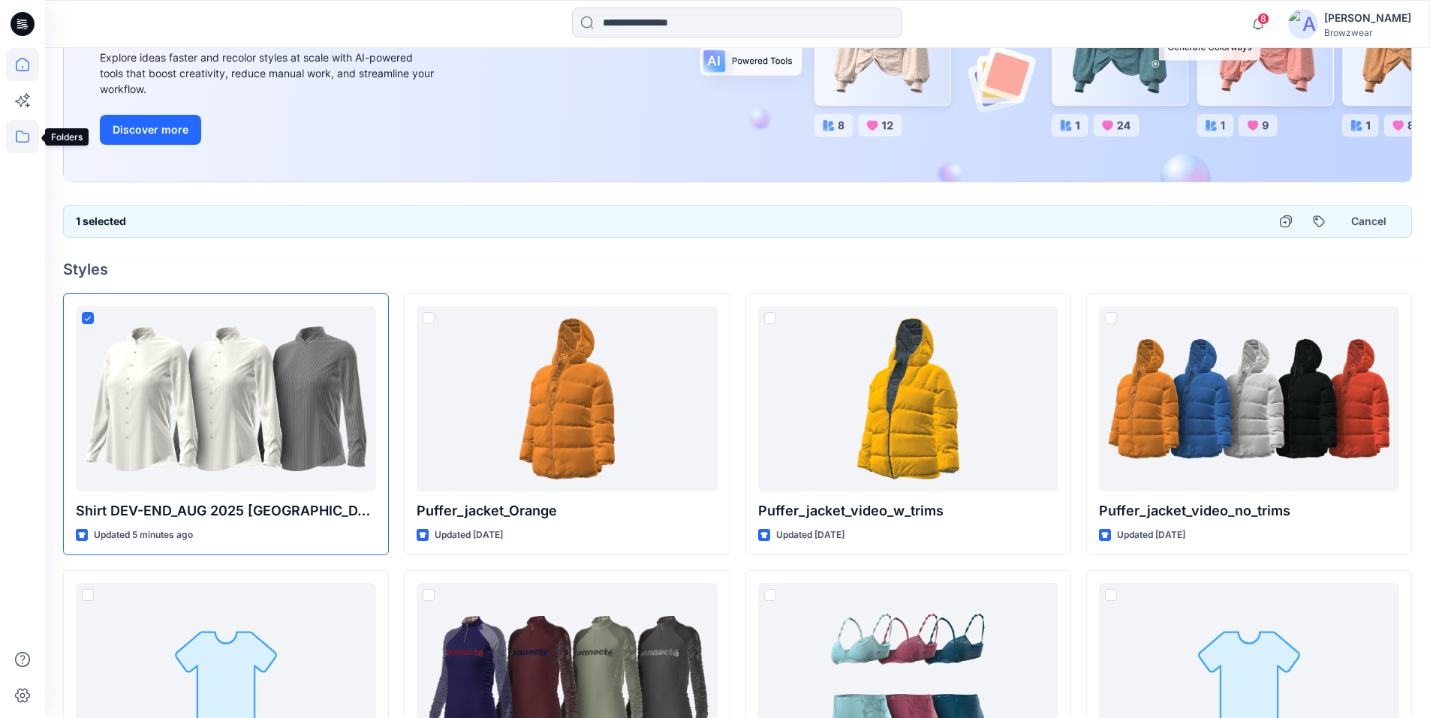
click at [26, 141] on icon at bounding box center [22, 136] width 33 height 33
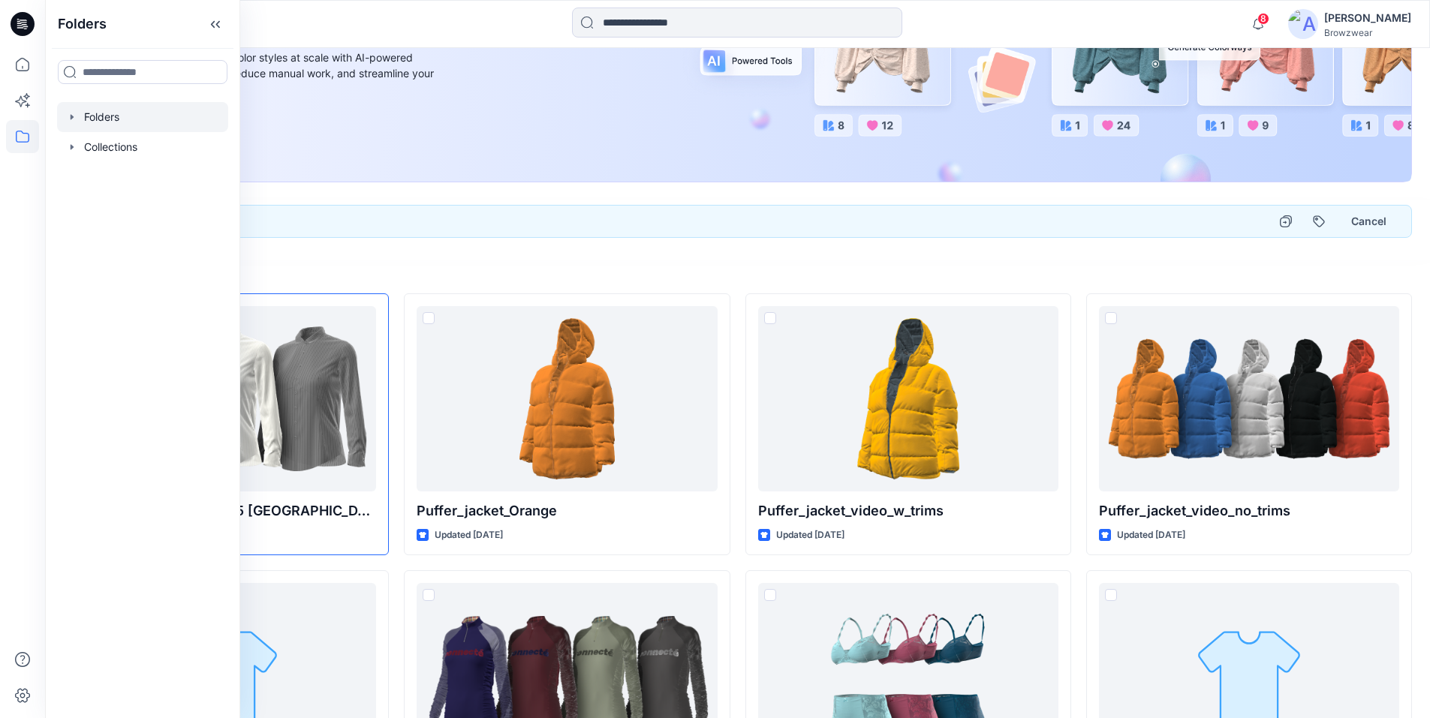
click at [113, 120] on div at bounding box center [142, 117] width 171 height 30
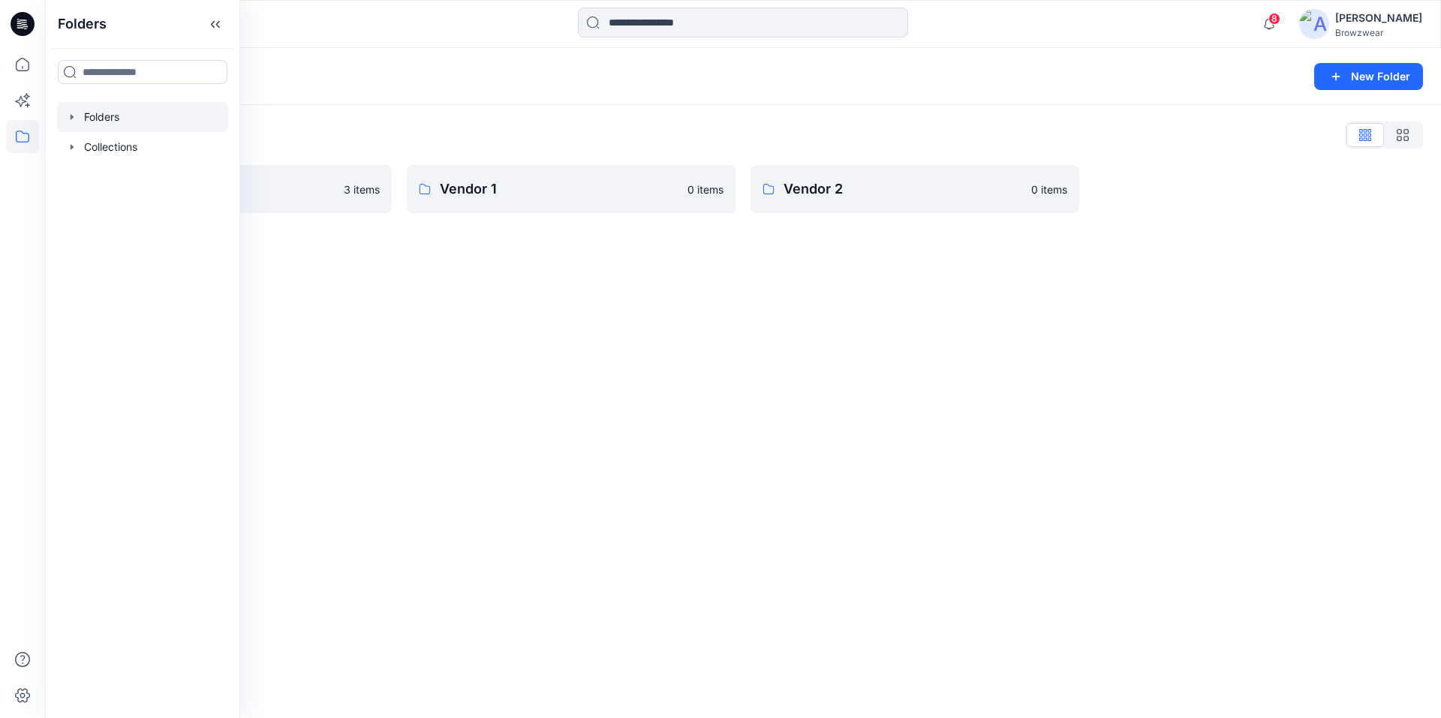
click at [622, 311] on div "Folders New Folder Folders List Marketing 3 items Vendor 1 0 items Vendor 2 0 i…" at bounding box center [743, 383] width 1396 height 670
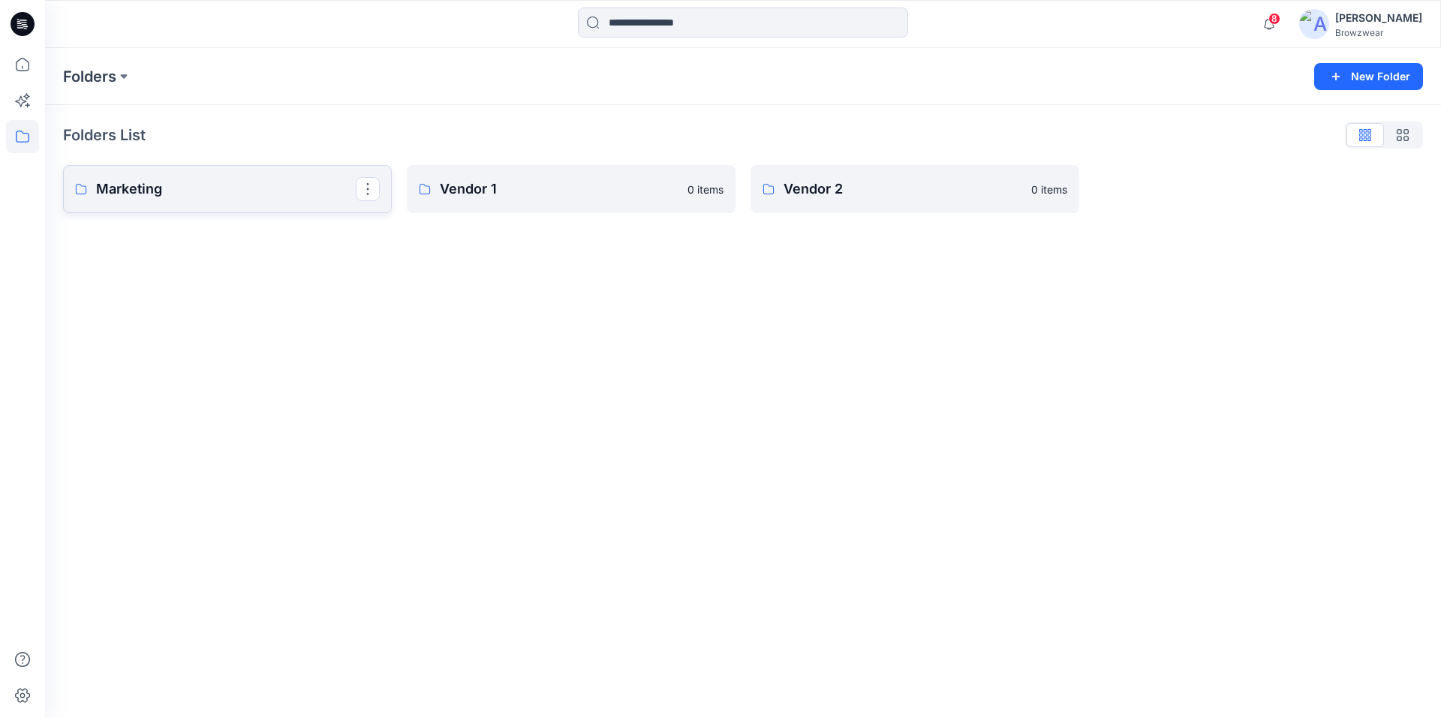
click at [123, 175] on link "Marketing" at bounding box center [227, 189] width 329 height 48
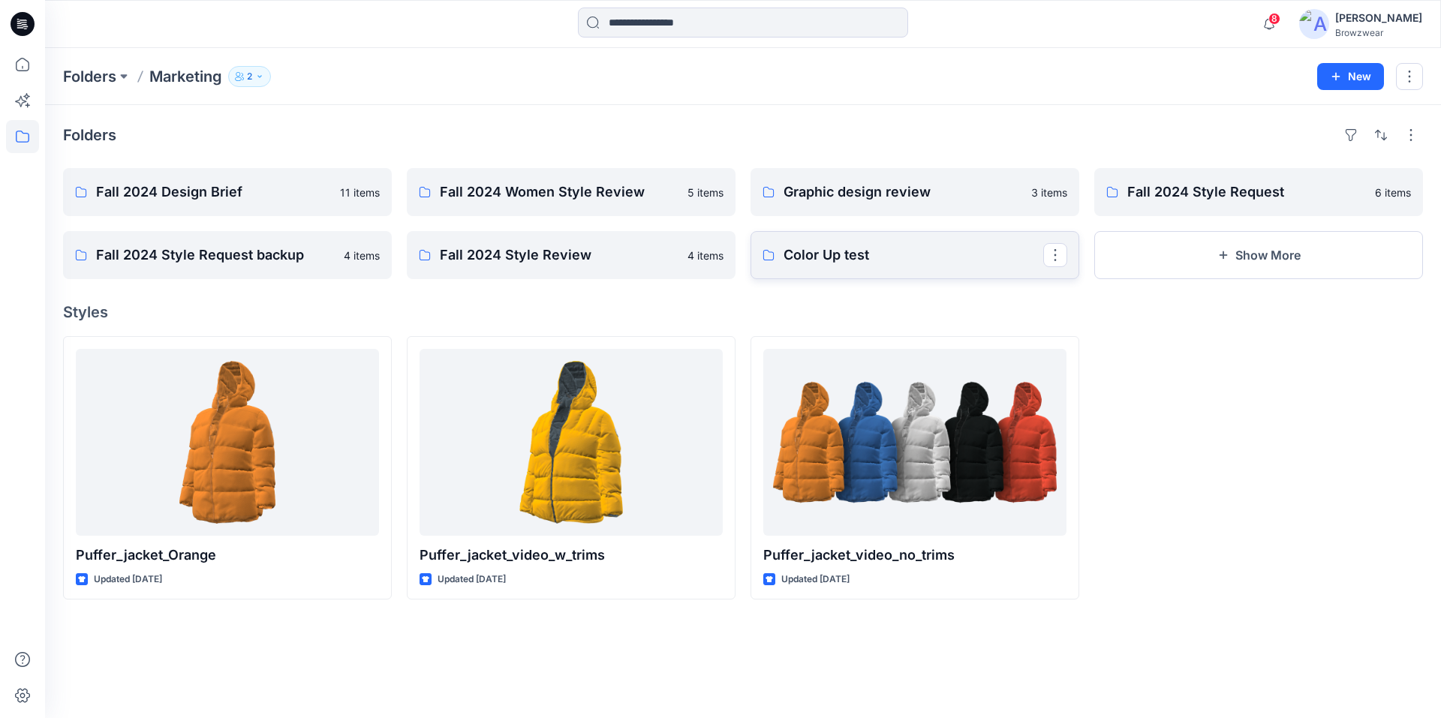
click at [881, 268] on link "Color Up test" at bounding box center [915, 255] width 329 height 48
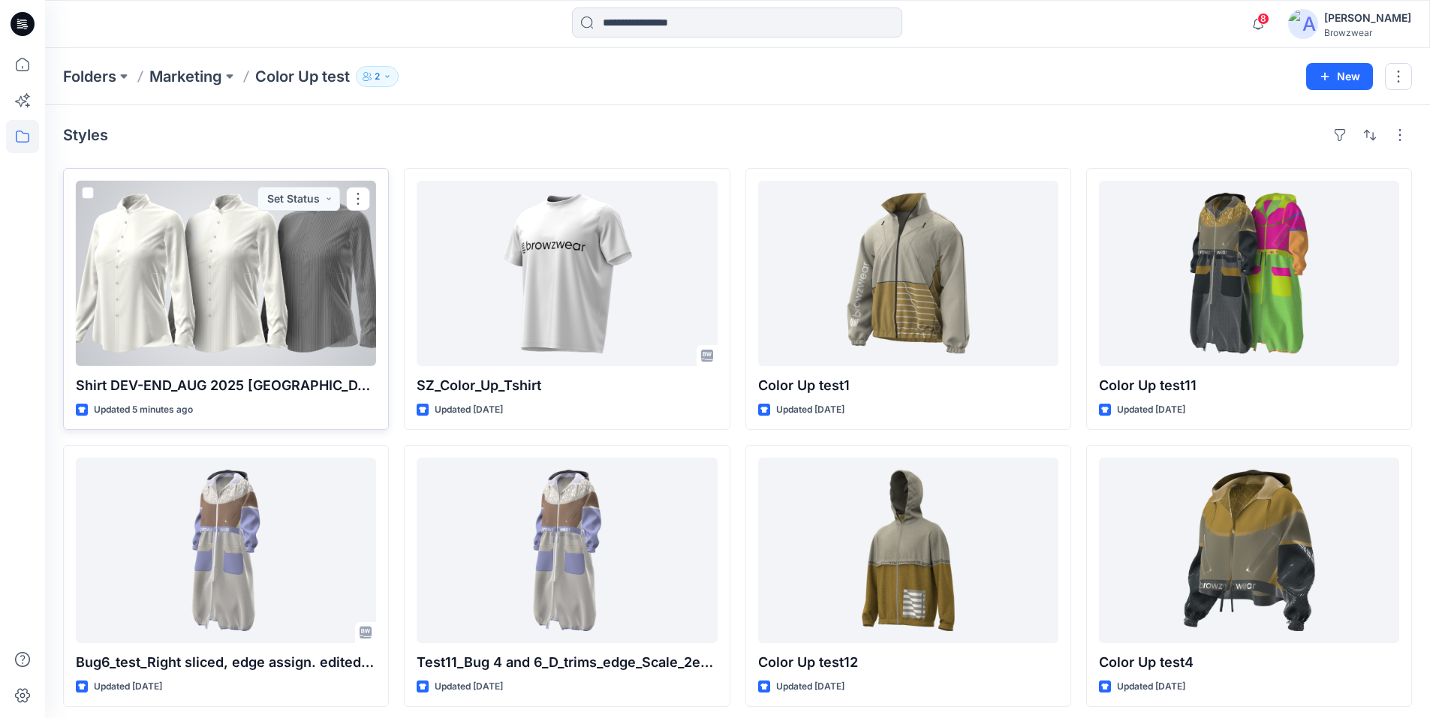
click at [94, 194] on div at bounding box center [226, 273] width 300 height 185
click at [88, 194] on span at bounding box center [88, 193] width 12 height 12
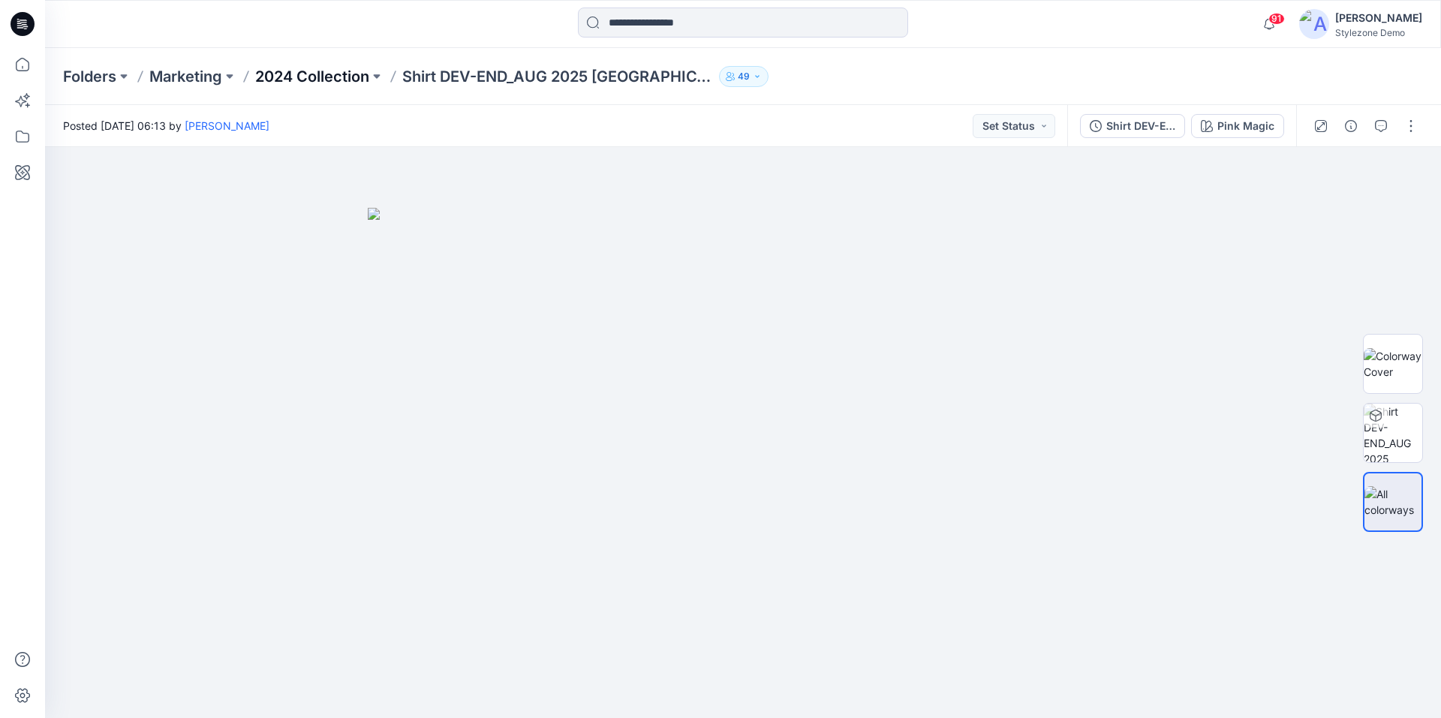
click at [341, 80] on p "2024 Collection" at bounding box center [312, 76] width 114 height 21
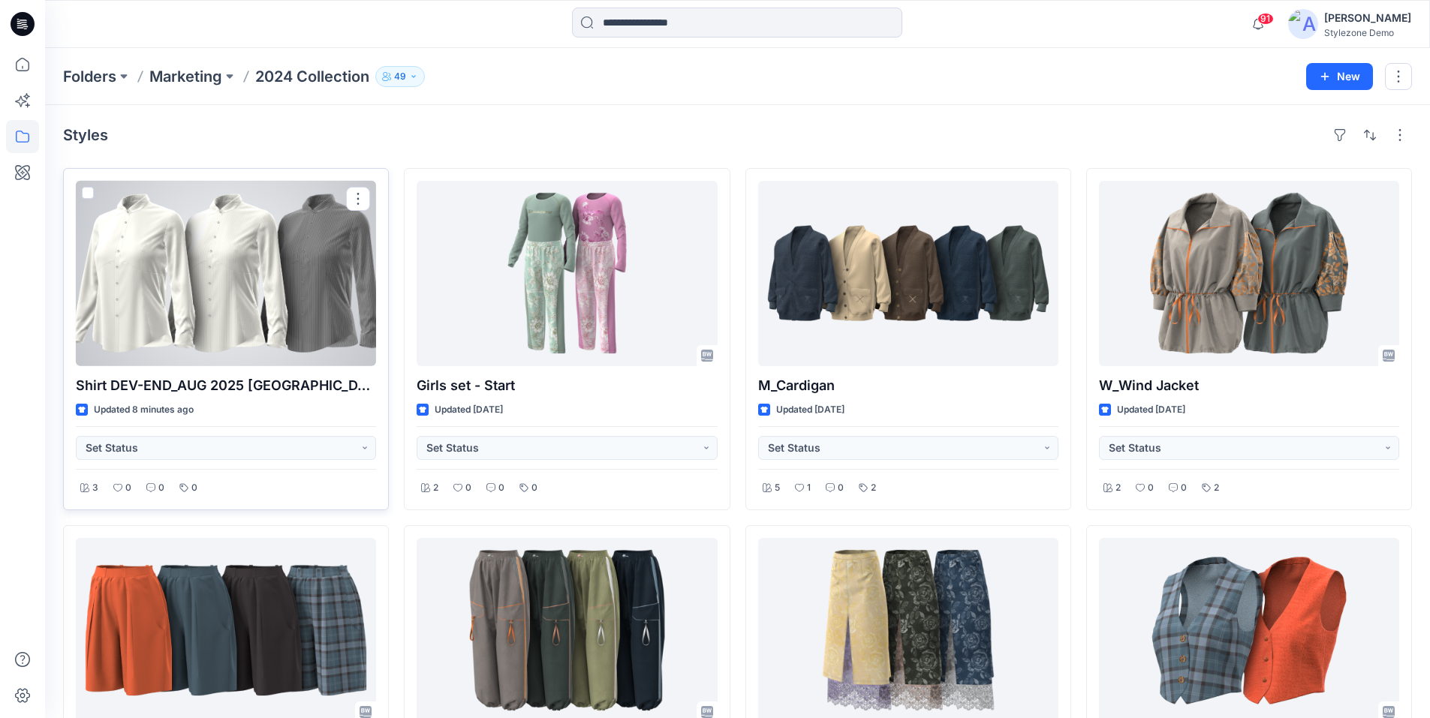
click at [90, 196] on span at bounding box center [88, 193] width 12 height 12
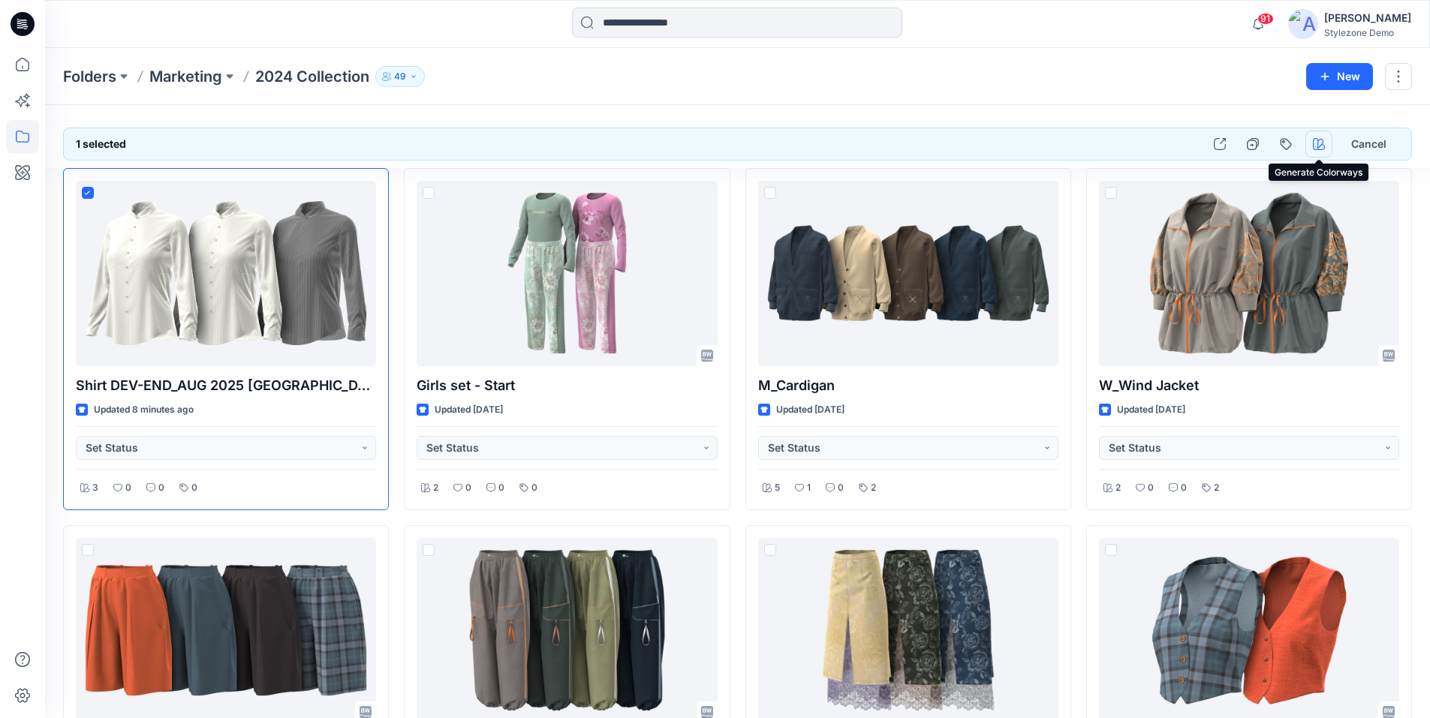
click at [1318, 151] on button "button" at bounding box center [1319, 144] width 27 height 27
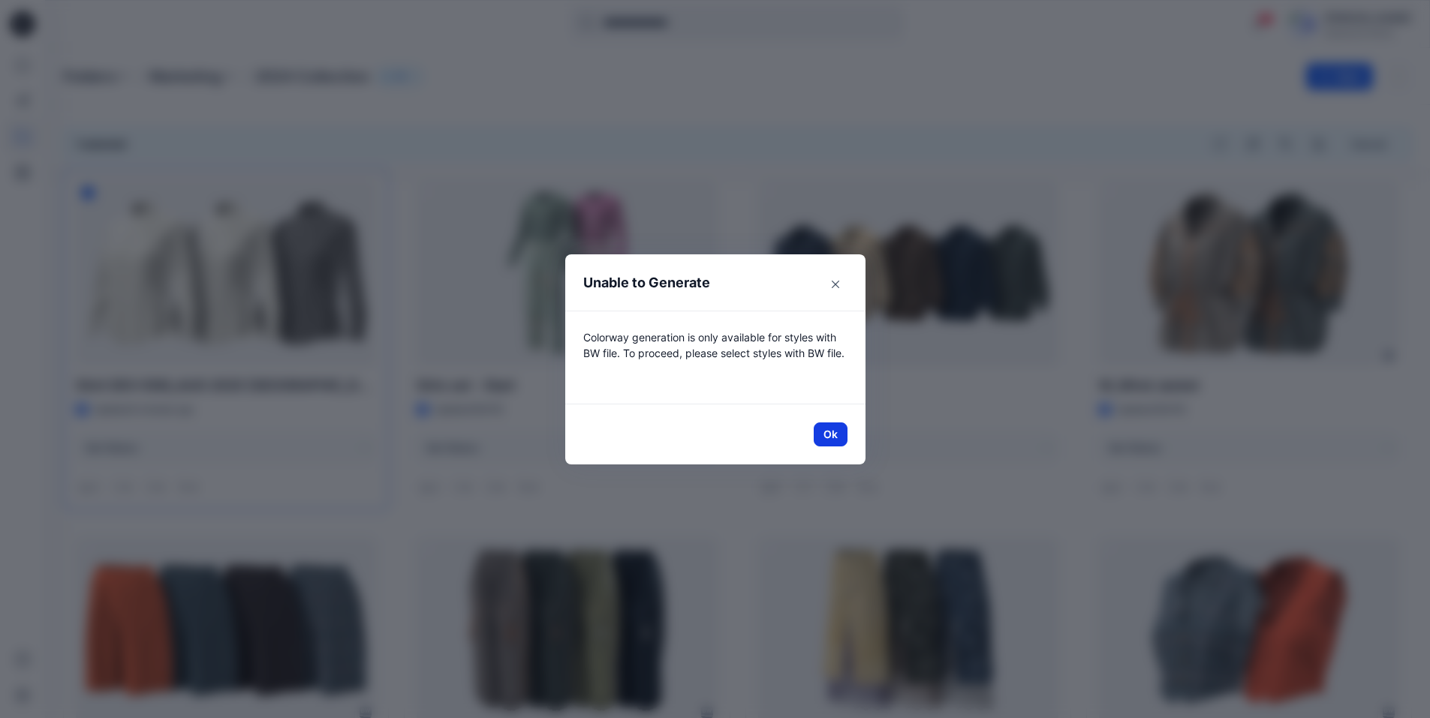
click at [833, 441] on button "Ok" at bounding box center [831, 435] width 34 height 24
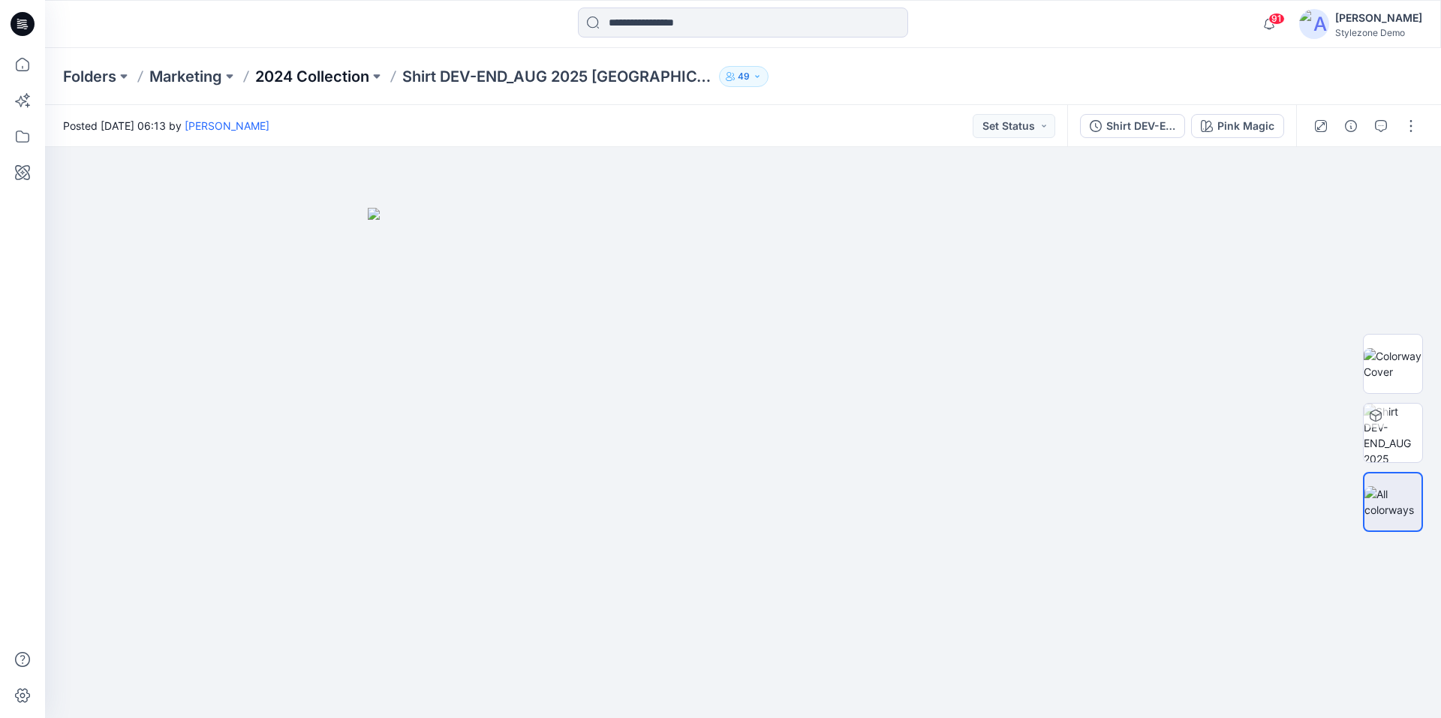
click at [351, 72] on p "2024 Collection" at bounding box center [312, 76] width 114 height 21
click at [1273, 440] on div at bounding box center [743, 432] width 1396 height 571
click at [1246, 206] on div at bounding box center [743, 432] width 1396 height 571
drag, startPoint x: 1329, startPoint y: 460, endPoint x: 1335, endPoint y: 408, distance: 52.1
click at [1329, 452] on div at bounding box center [743, 432] width 1396 height 571
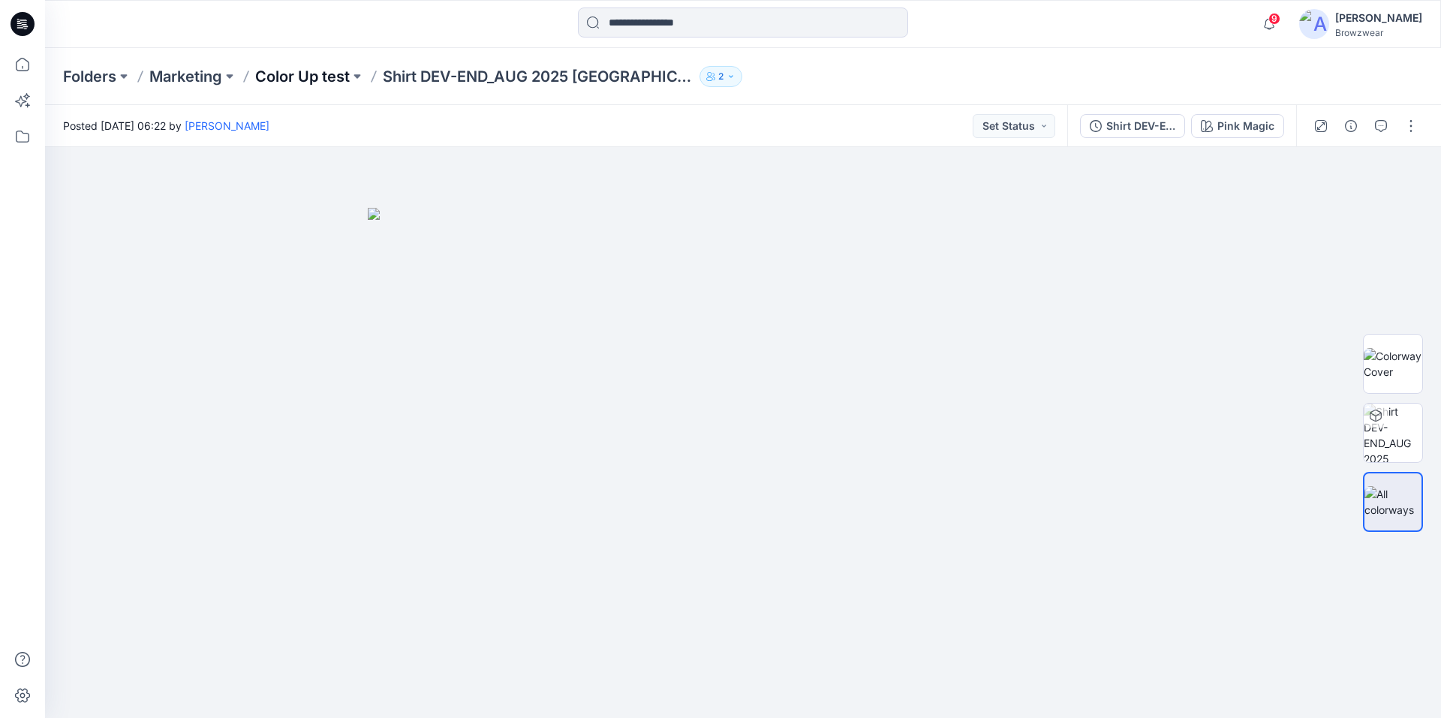
click at [333, 83] on p "Color Up test" at bounding box center [302, 76] width 95 height 21
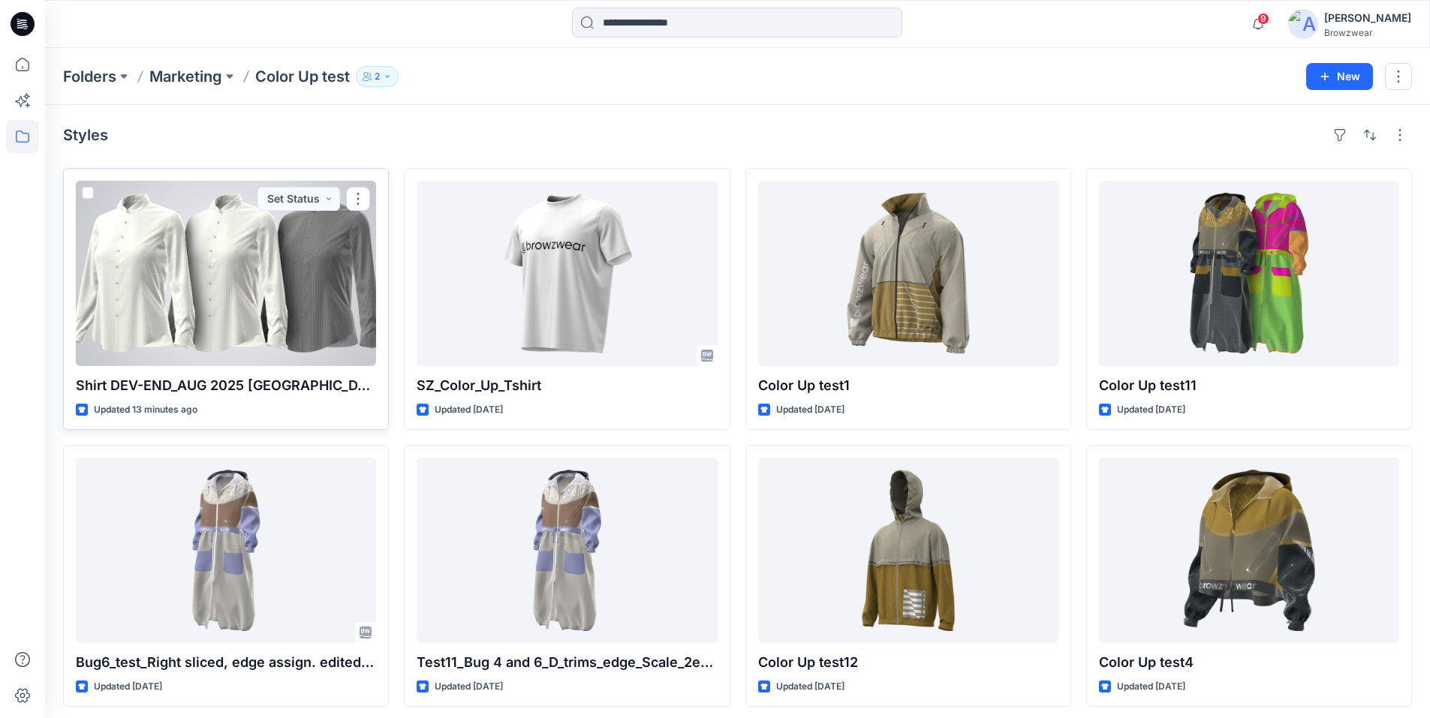
click at [254, 321] on div at bounding box center [226, 273] width 300 height 185
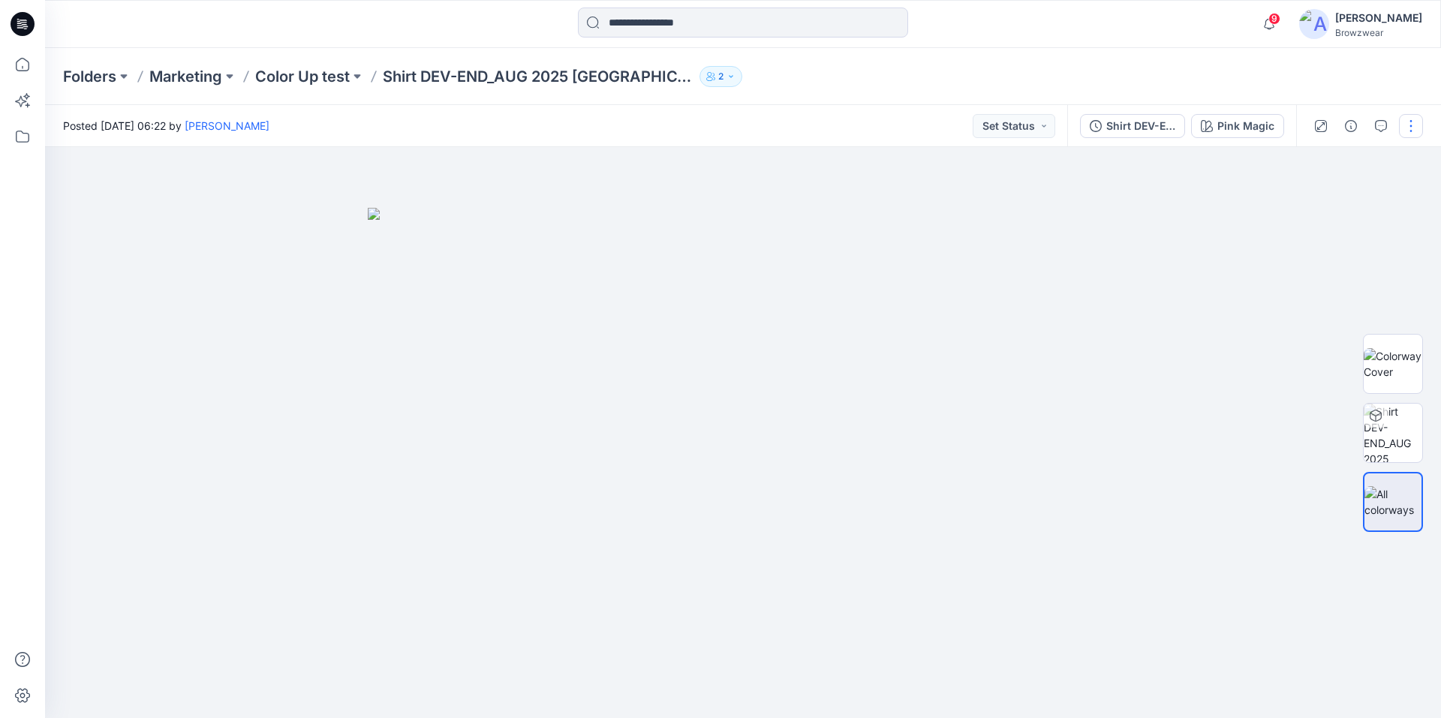
click at [1411, 130] on button "button" at bounding box center [1411, 126] width 24 height 24
click at [1328, 200] on button "Edit" at bounding box center [1348, 203] width 138 height 28
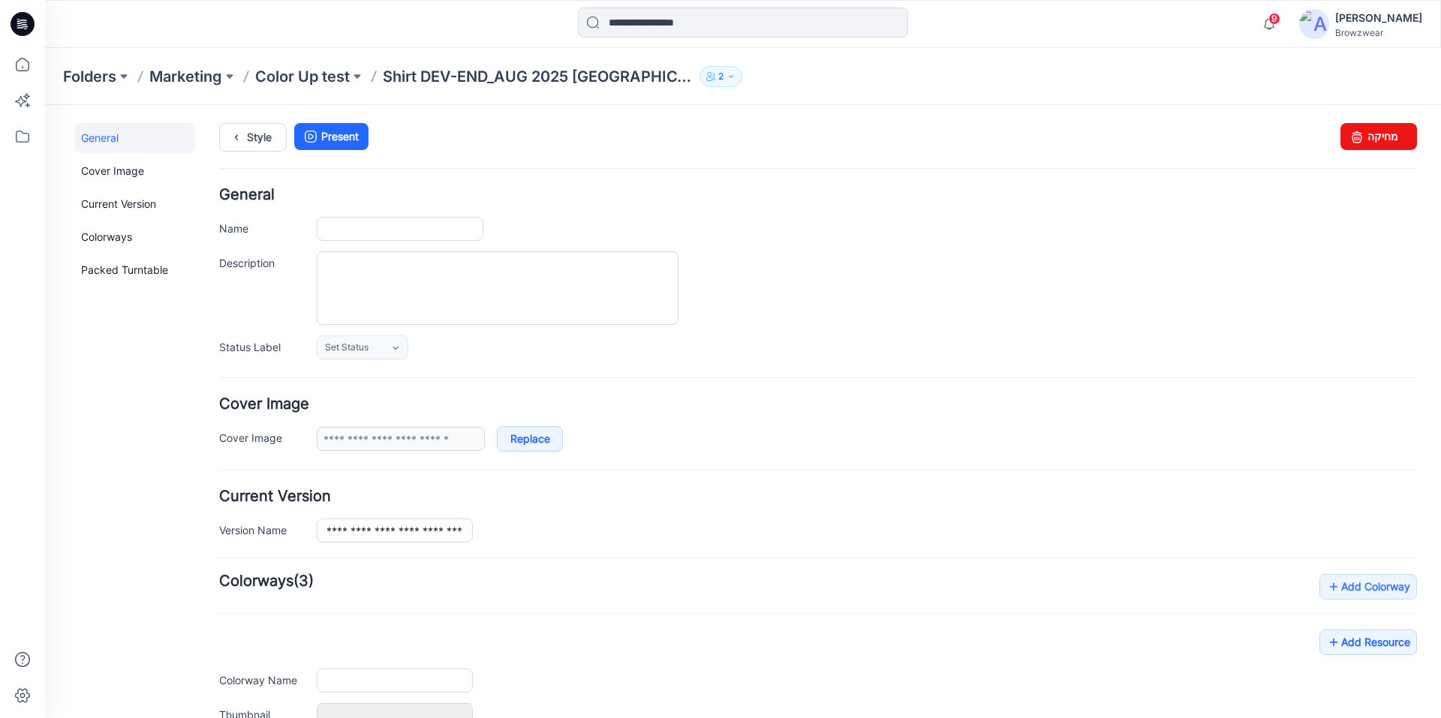
type input "**********"
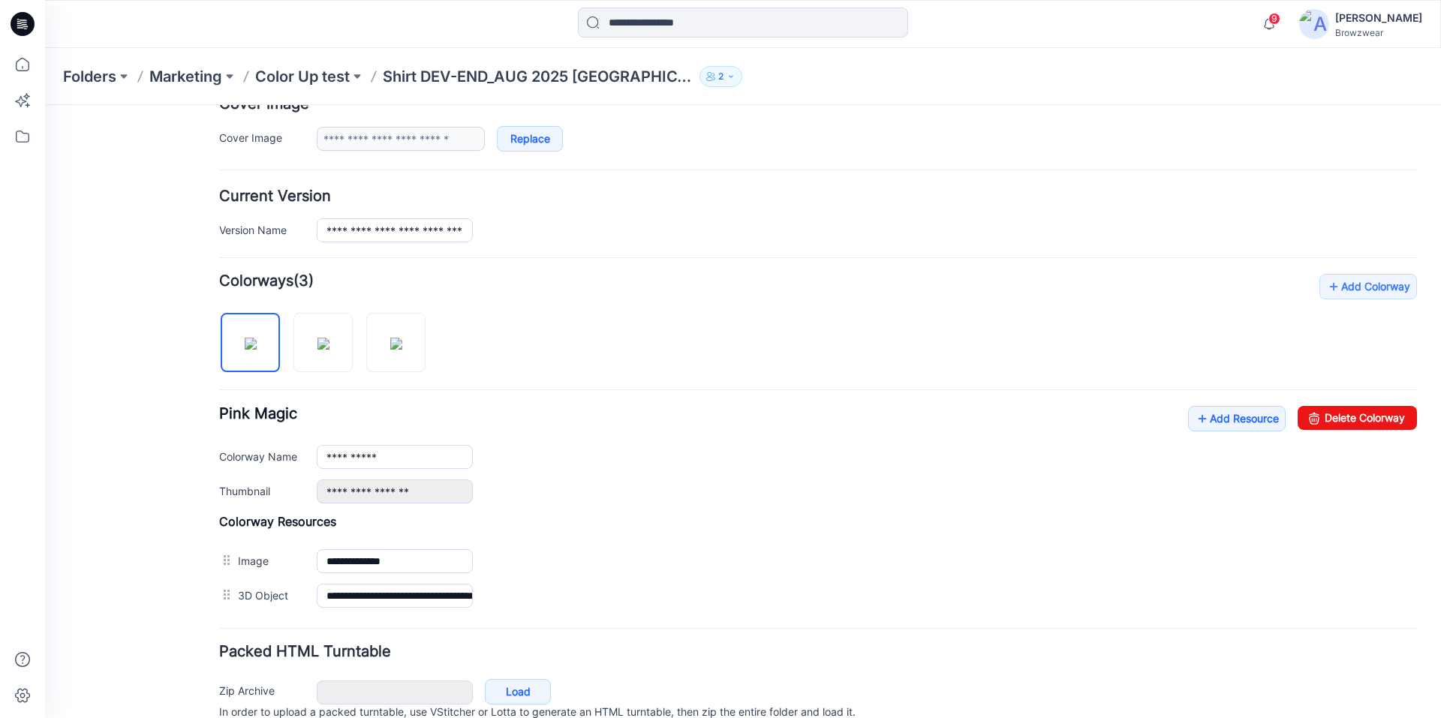
scroll to position [367, 0]
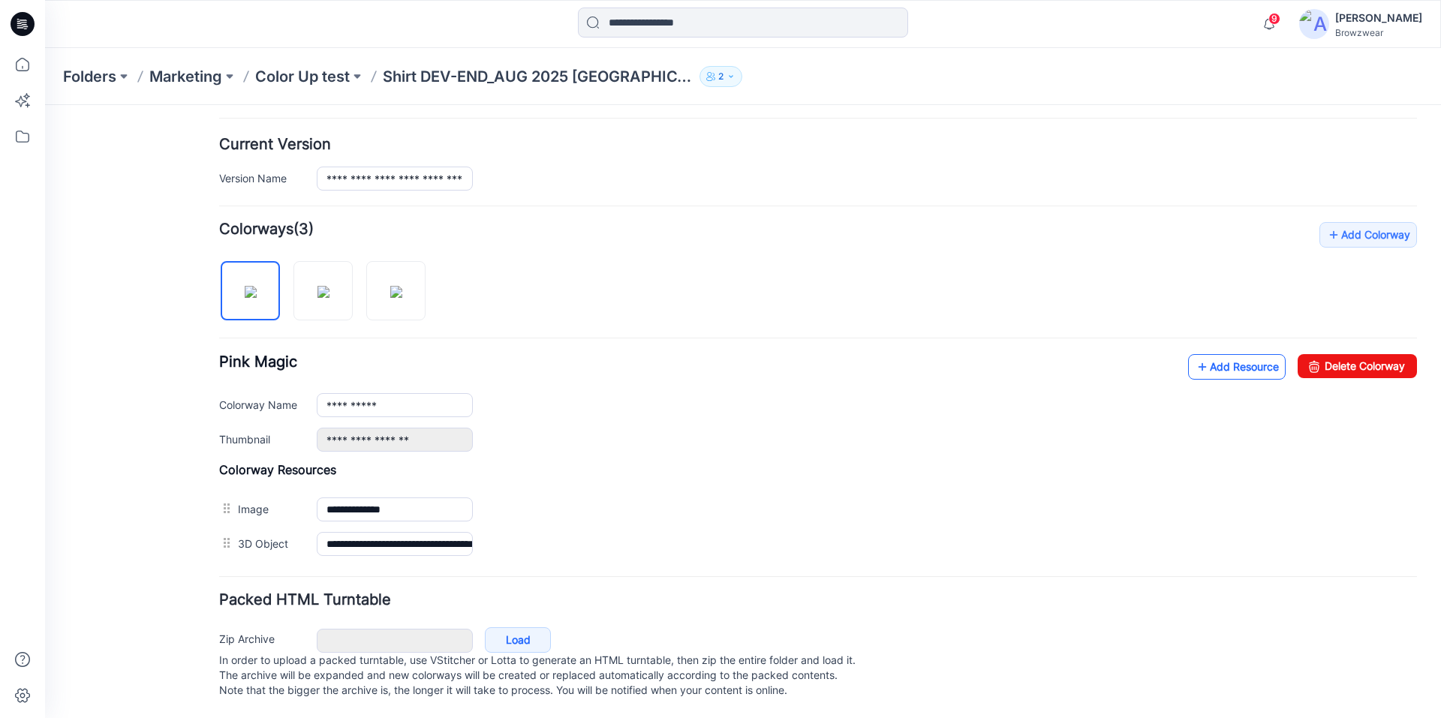
click at [1197, 354] on link "Add Resource" at bounding box center [1237, 367] width 98 height 26
